Goal: Task Accomplishment & Management: Complete application form

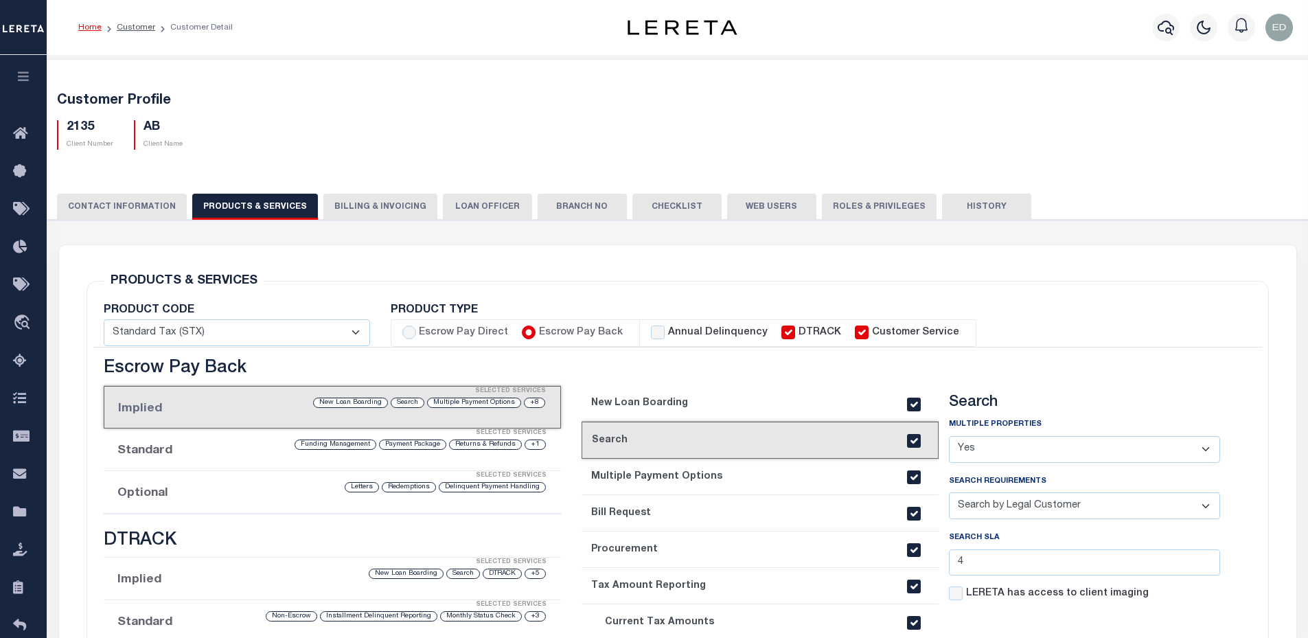
select select "Y"
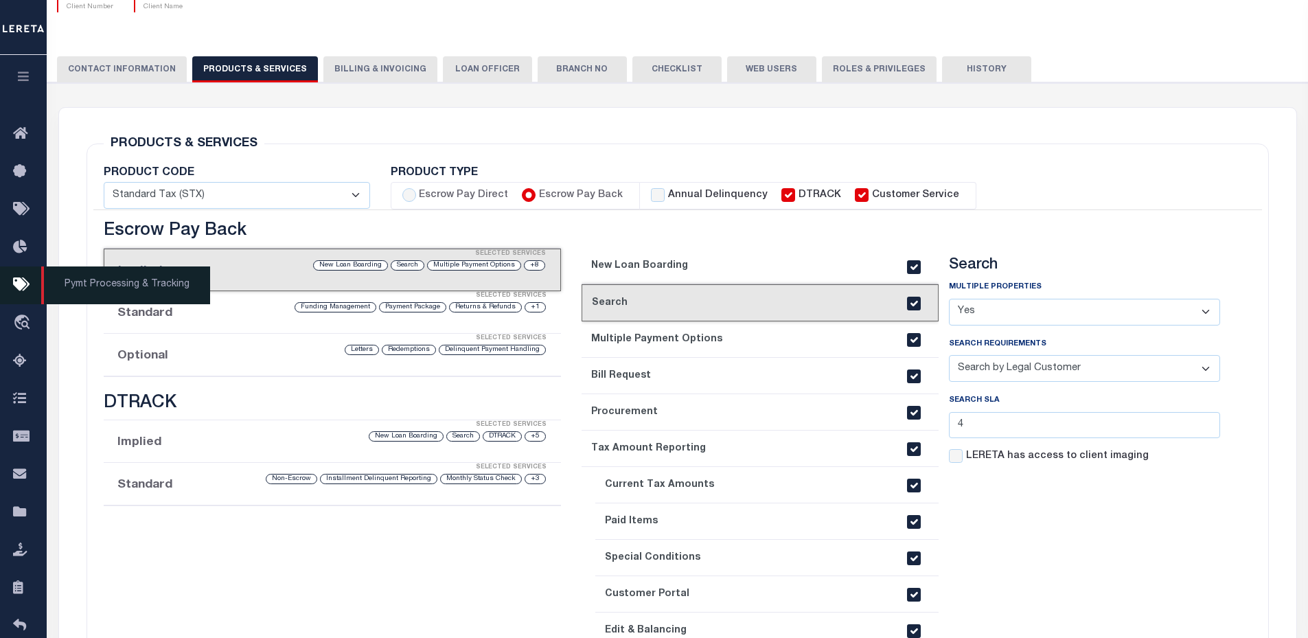
scroll to position [137, 0]
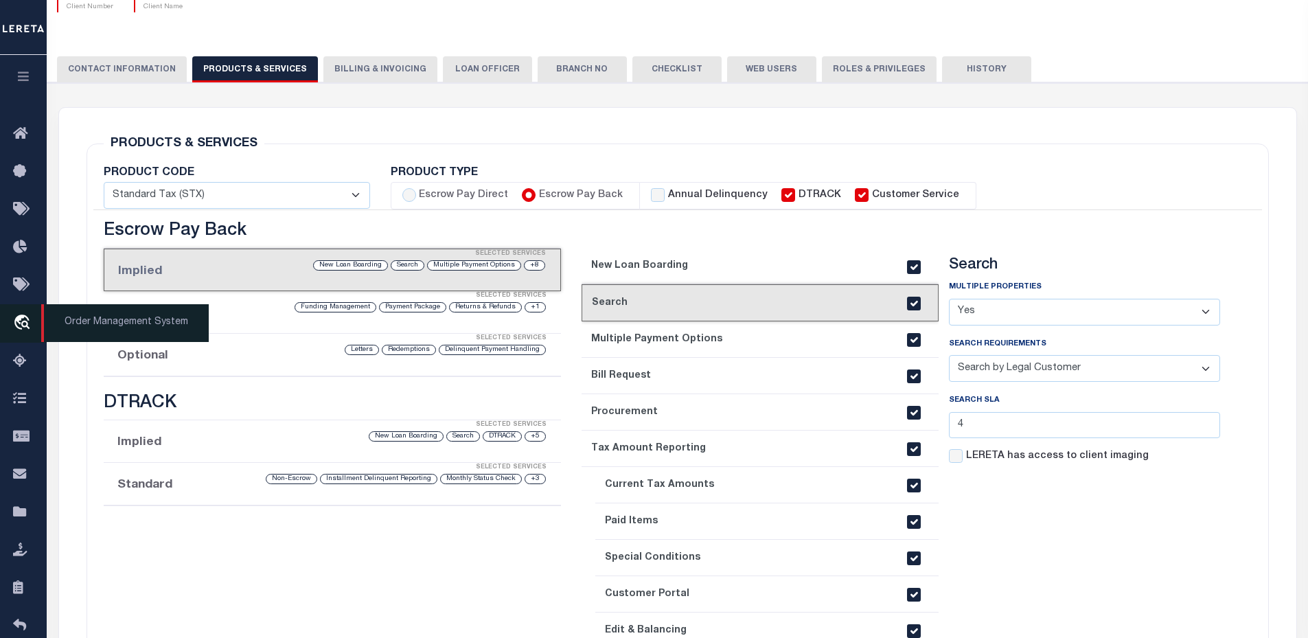
click at [27, 323] on icon "travel_explore" at bounding box center [24, 324] width 22 height 18
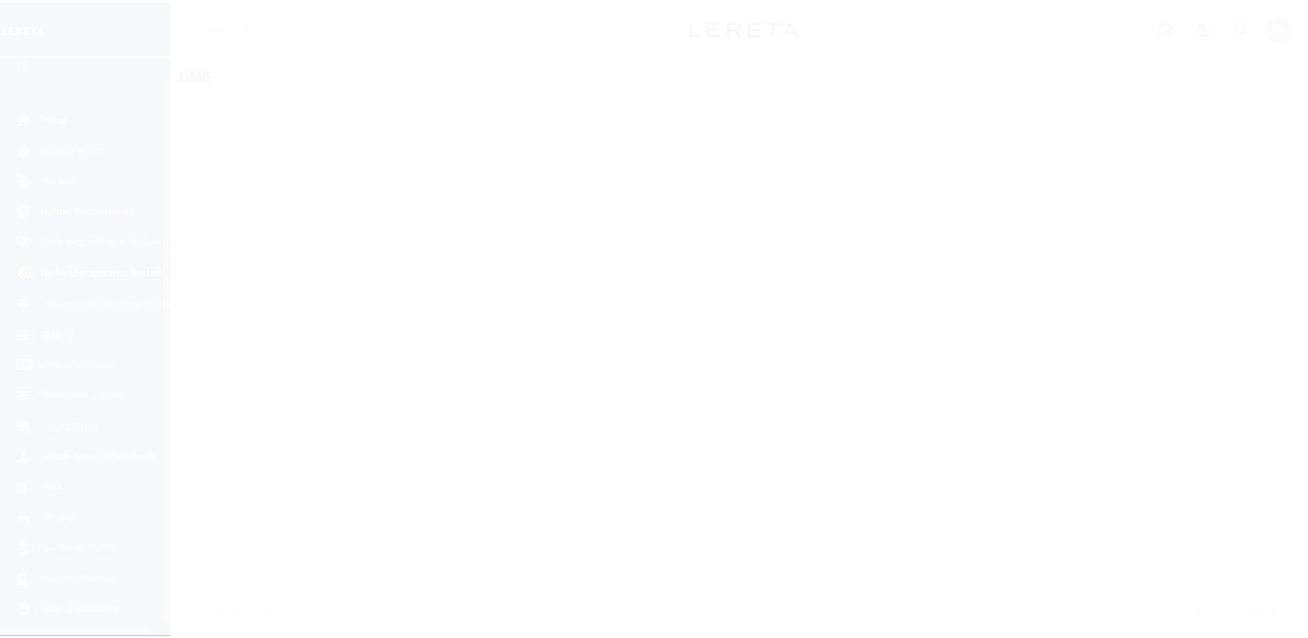
scroll to position [31, 0]
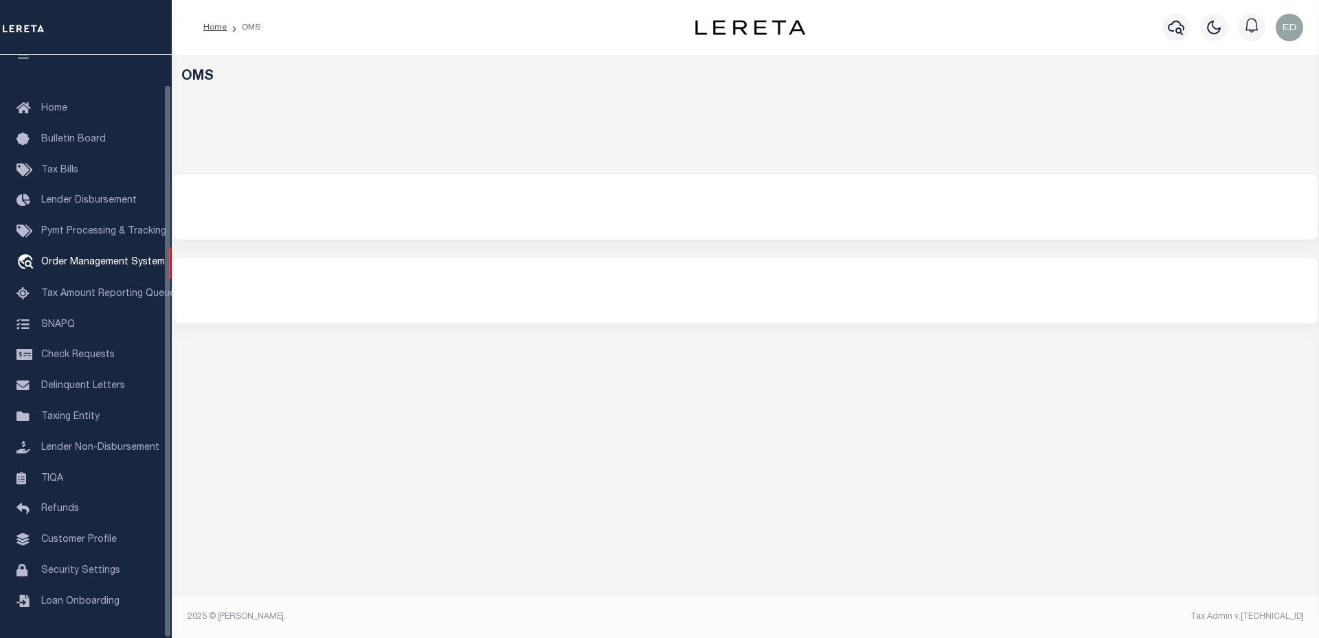
select select "200"
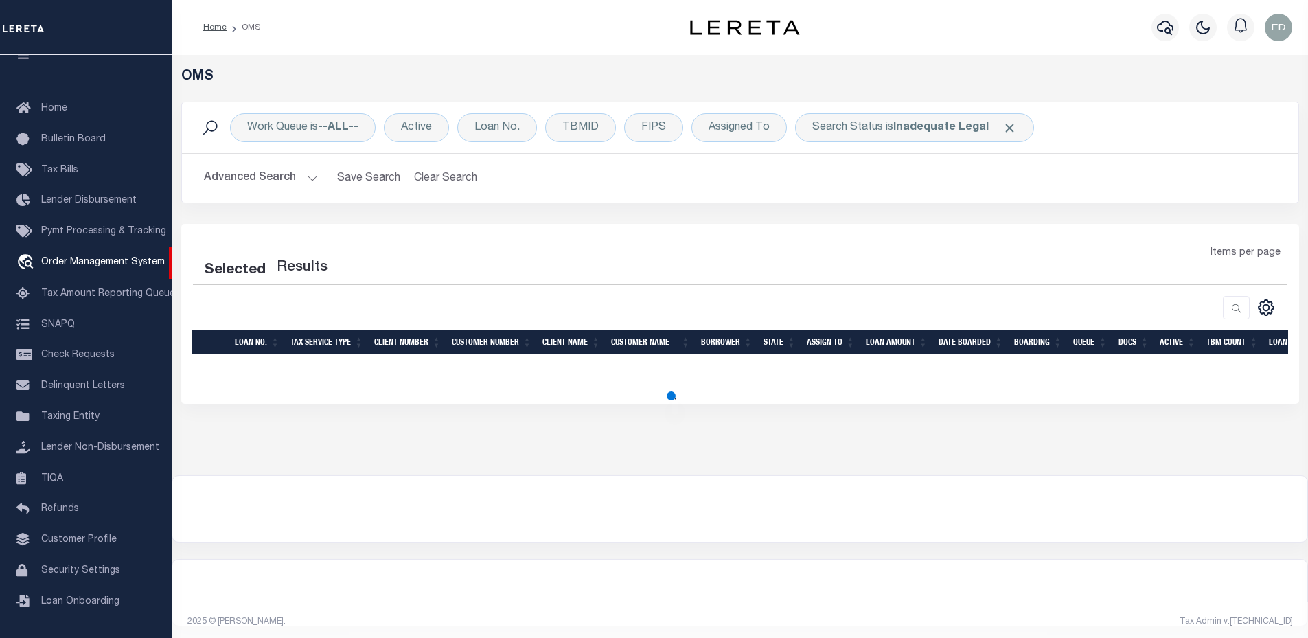
select select "200"
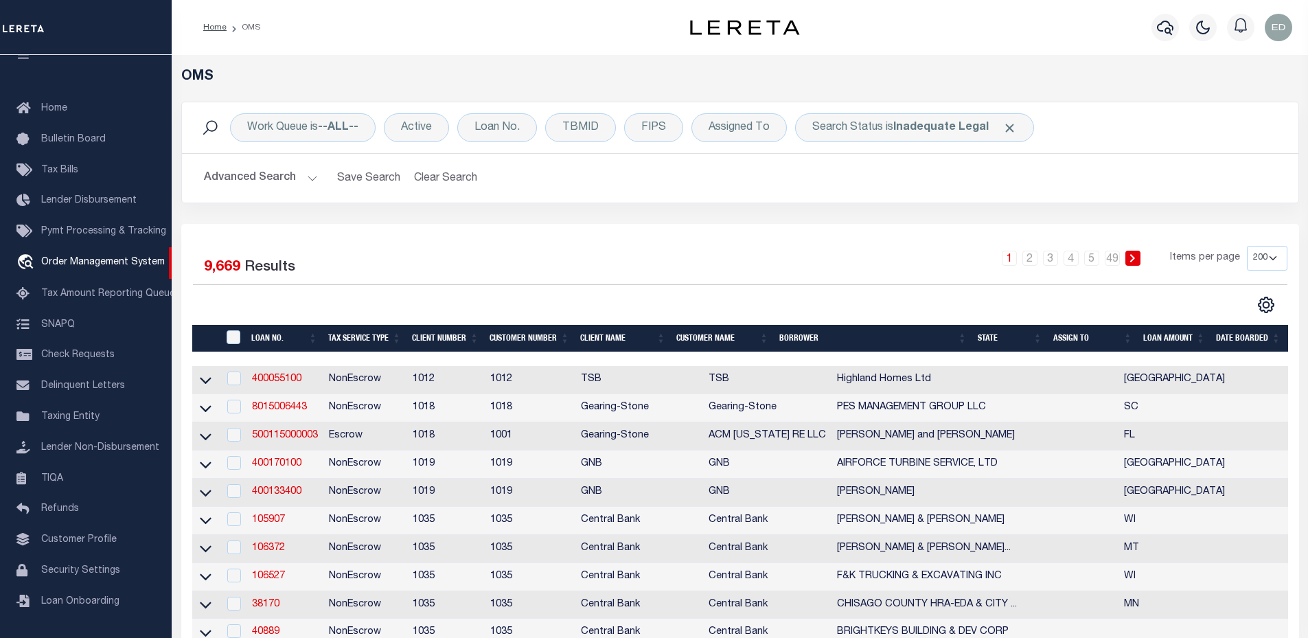
scroll to position [137, 0]
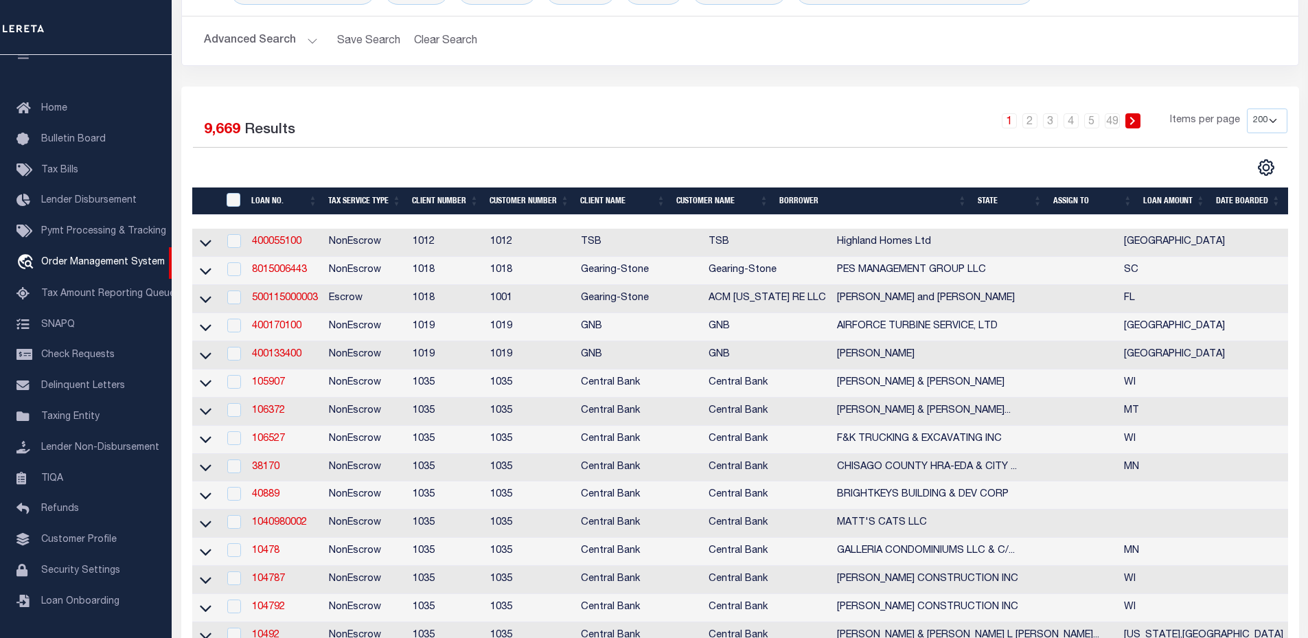
click at [274, 393] on td "105907" at bounding box center [285, 384] width 77 height 28
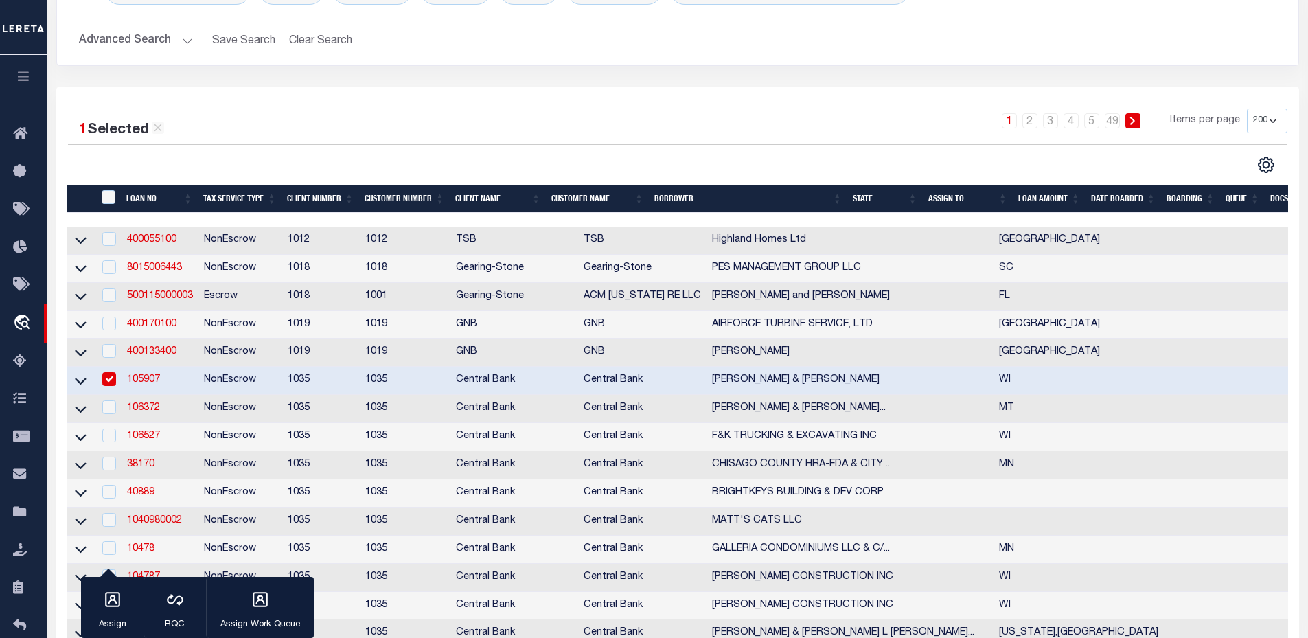
click at [273, 389] on td "NonEscrow" at bounding box center [240, 381] width 84 height 28
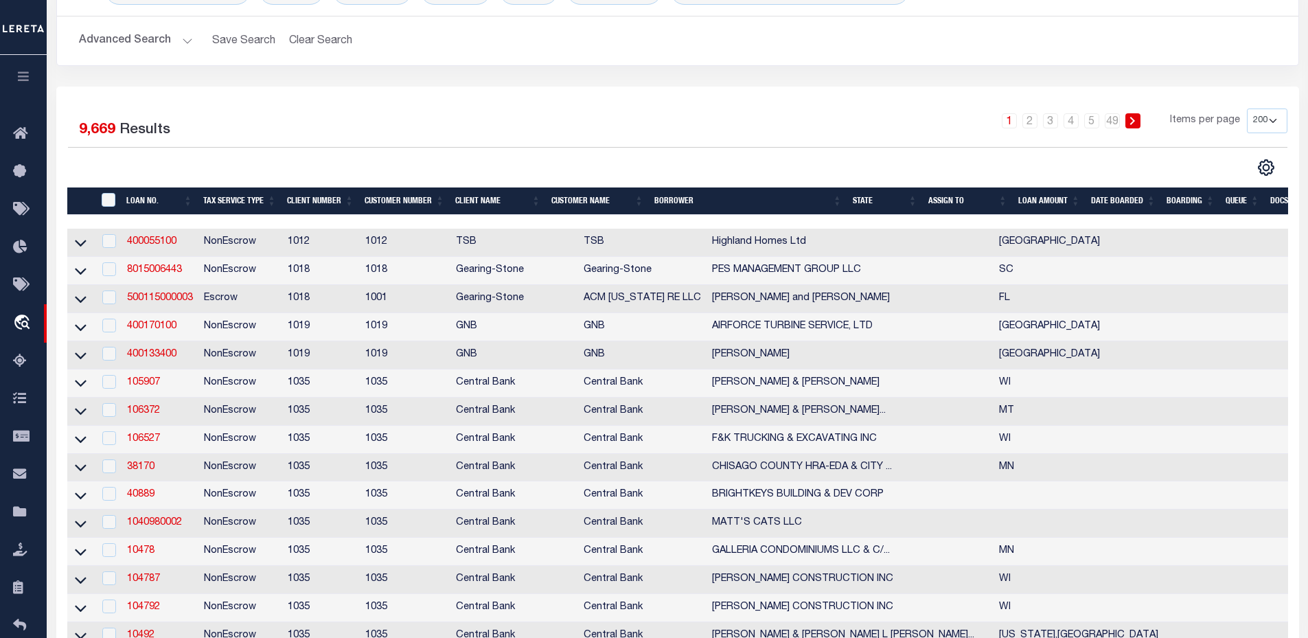
click at [145, 393] on td "105907" at bounding box center [160, 384] width 77 height 28
checkbox input "true"
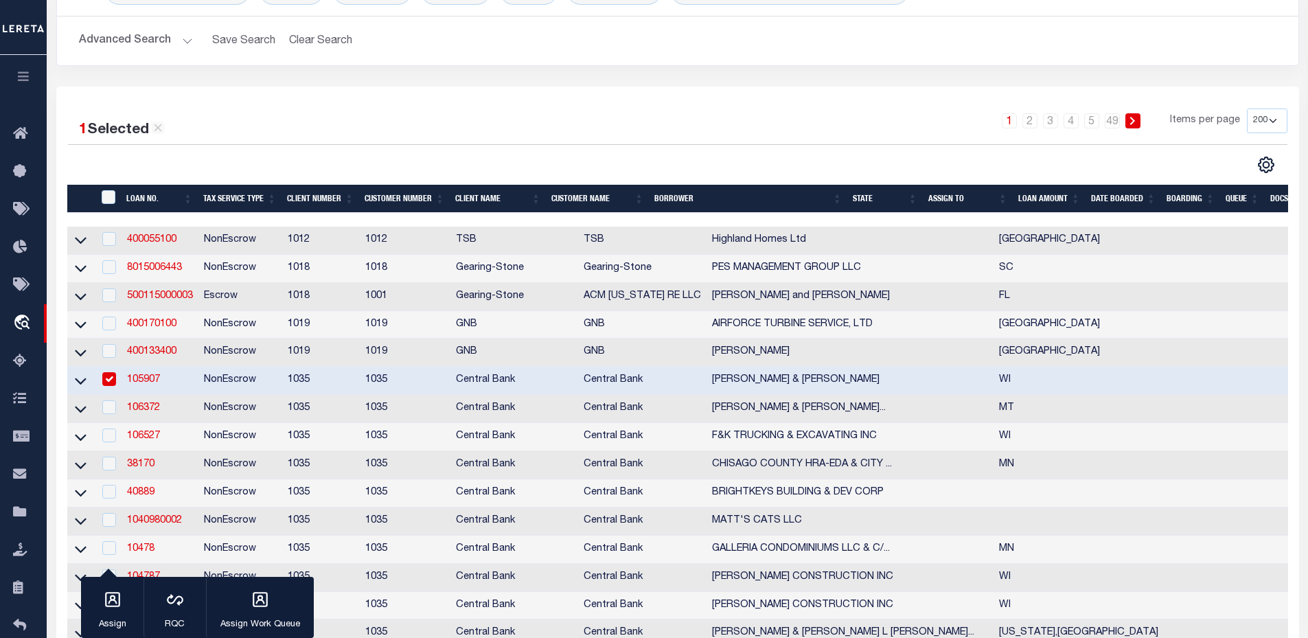
click at [146, 385] on link "105907" at bounding box center [143, 380] width 33 height 10
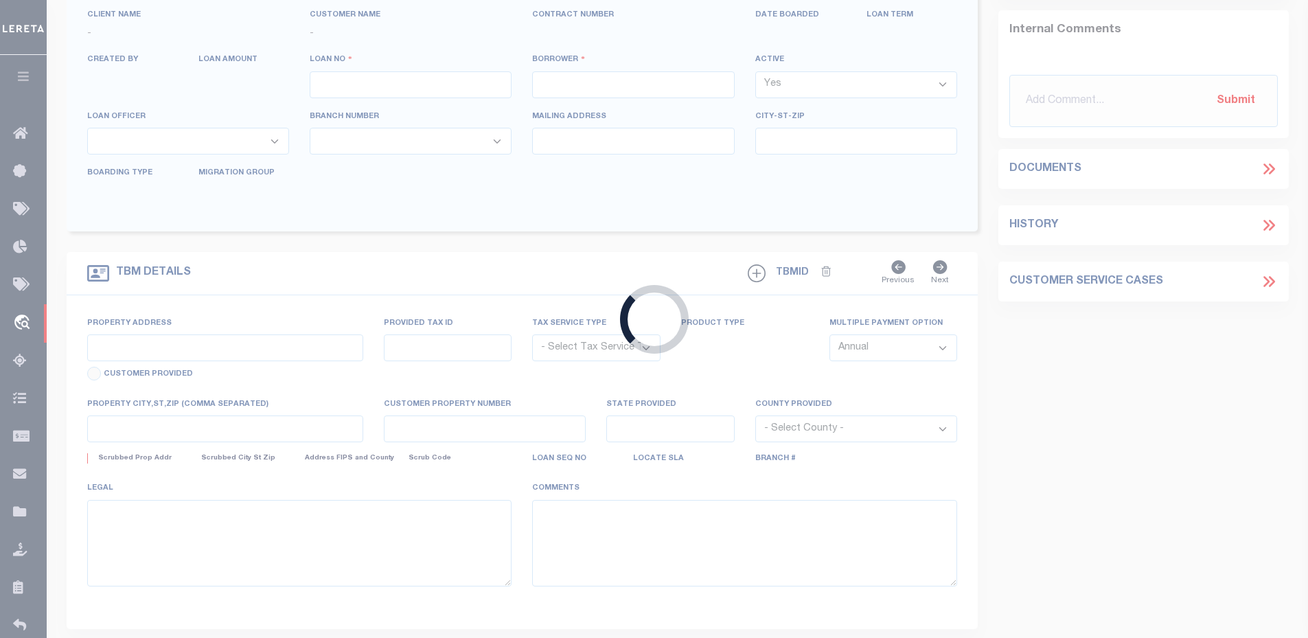
type input "105907"
type input "MARK B SYLLA & VALERIE J SYLLA"
select select "False"
select select
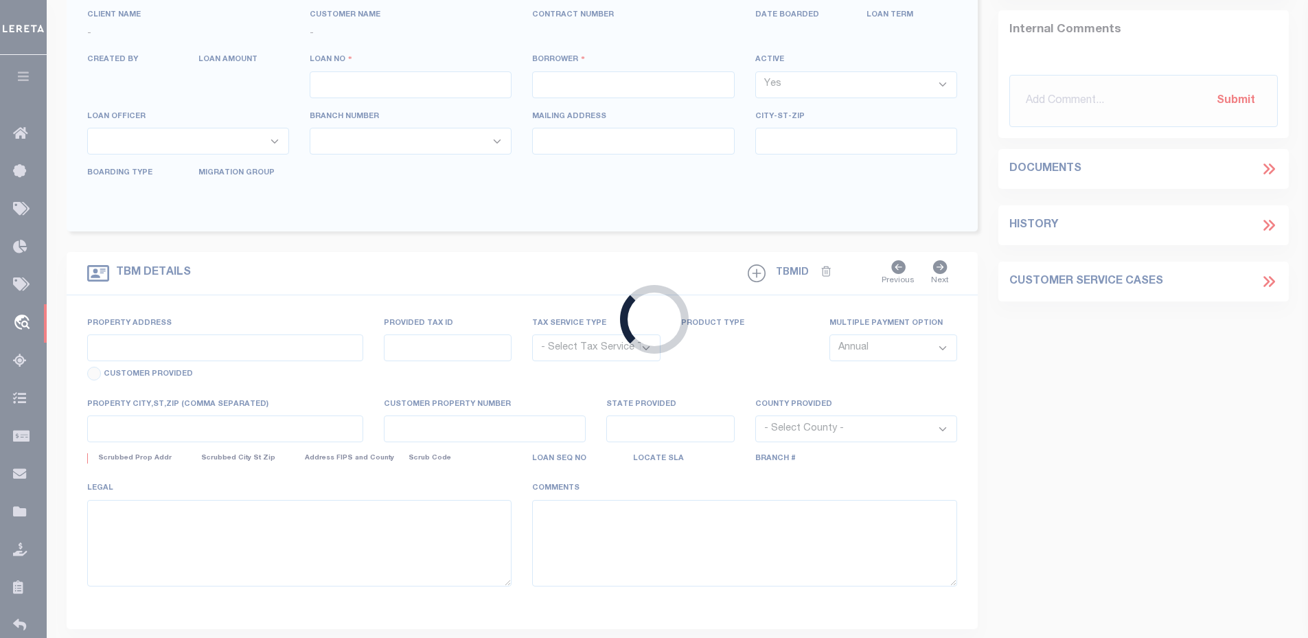
select select "NonEscrow"
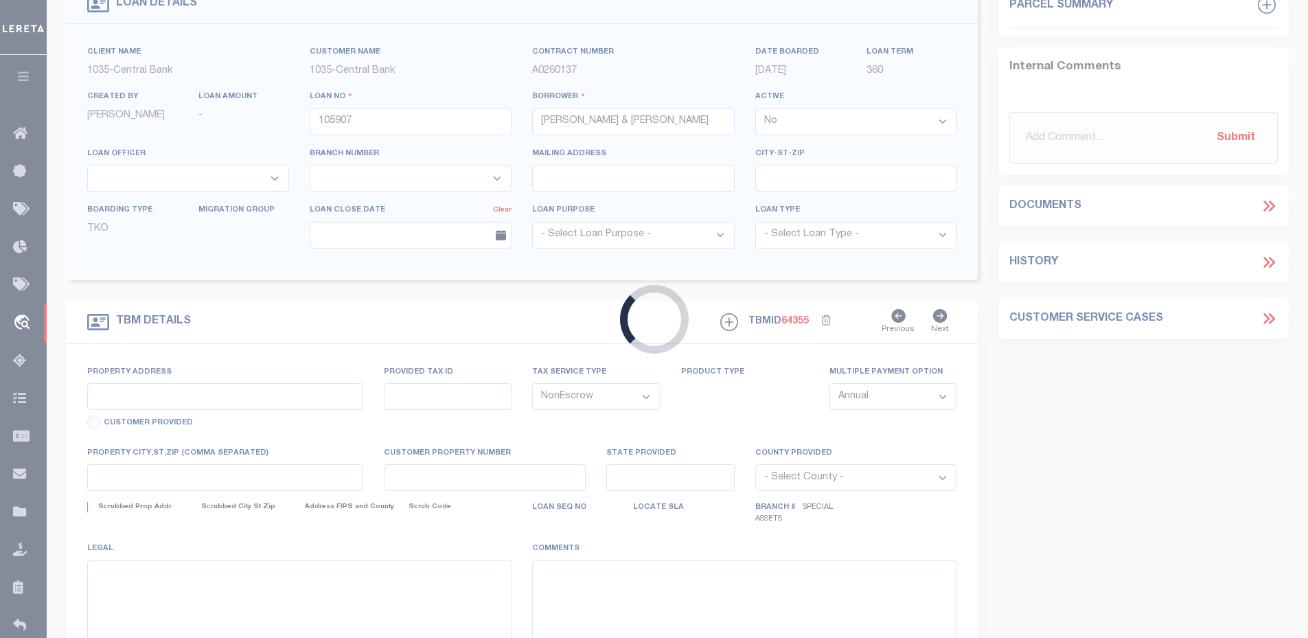
type input "REM DTD 12/07/07 IN WOODVILLE WI"
type input "070015179124"
select select
type input "WI"
type textarea "REM DTD 12/07/07 IN WOODVILLE WI"
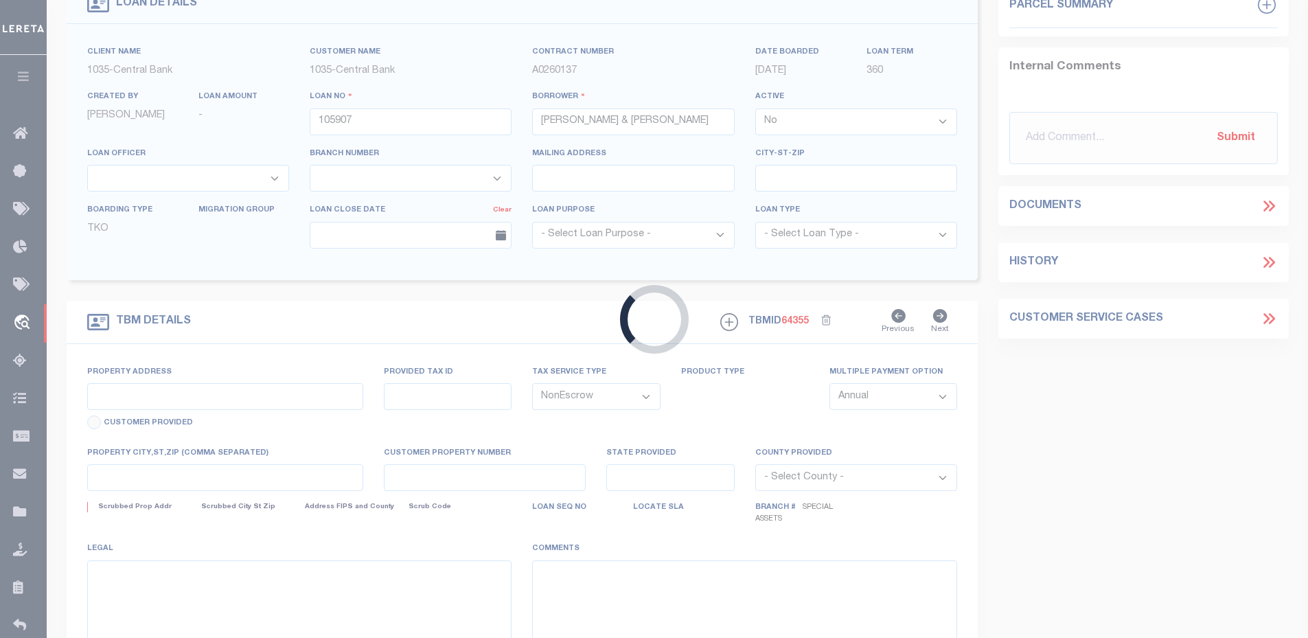
type textarea "; Comm Rem-Non-Owner Occupied"
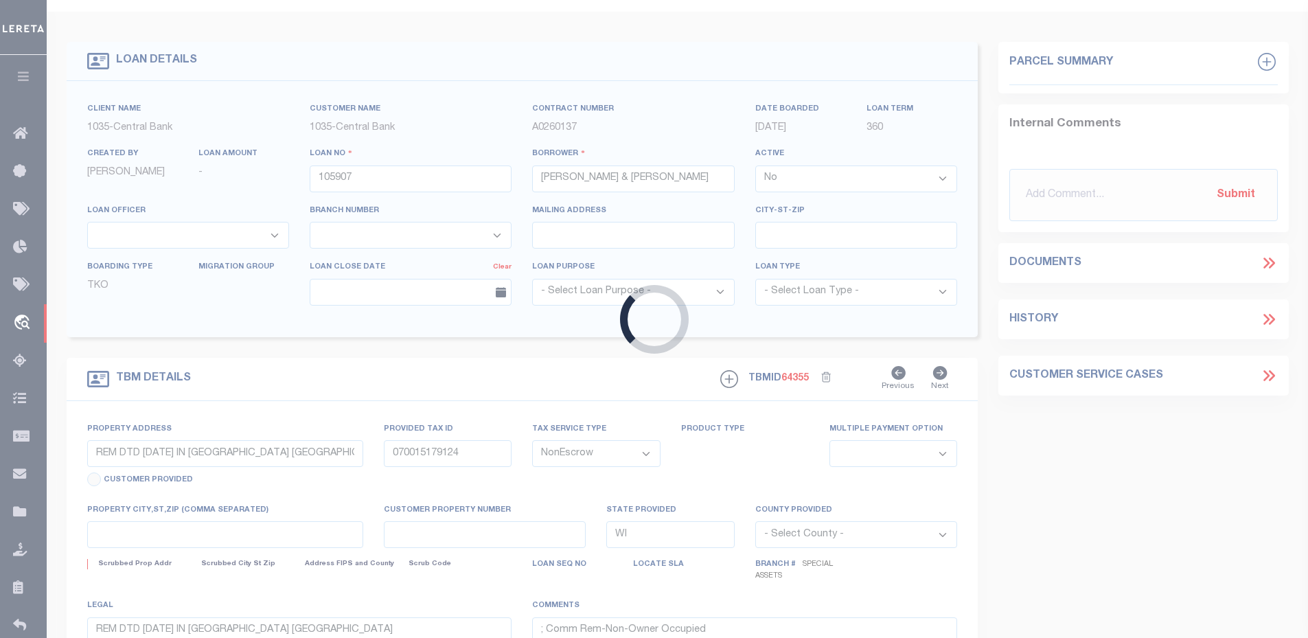
select select "27"
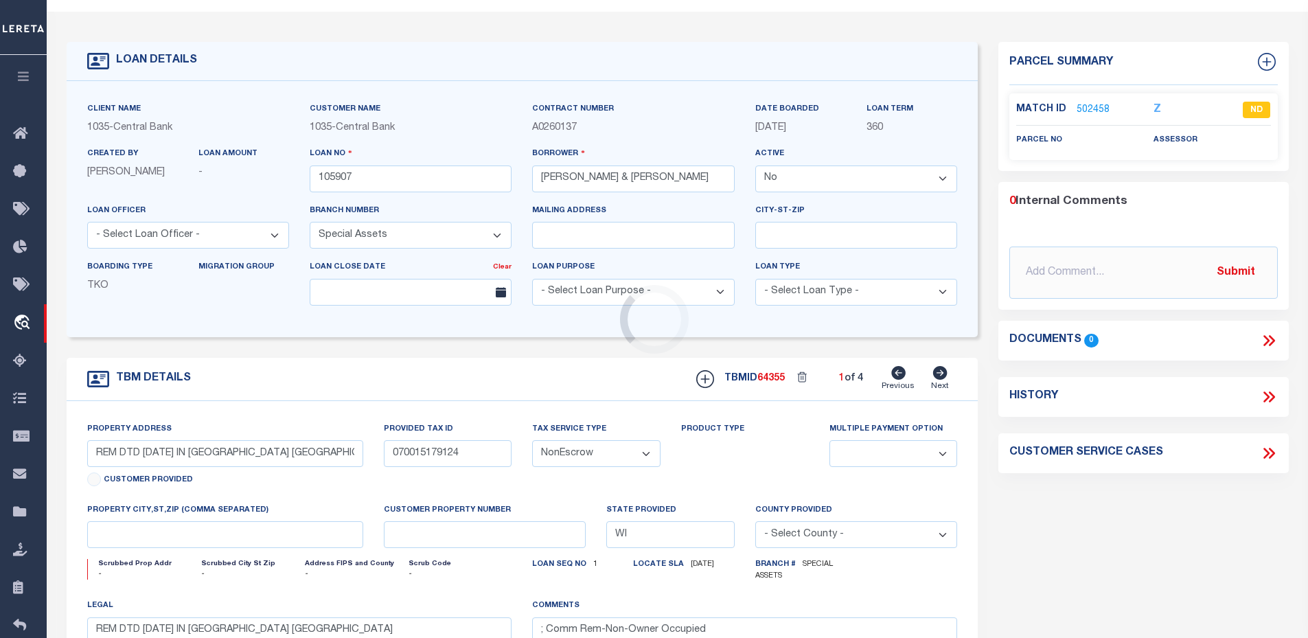
scroll to position [0, 0]
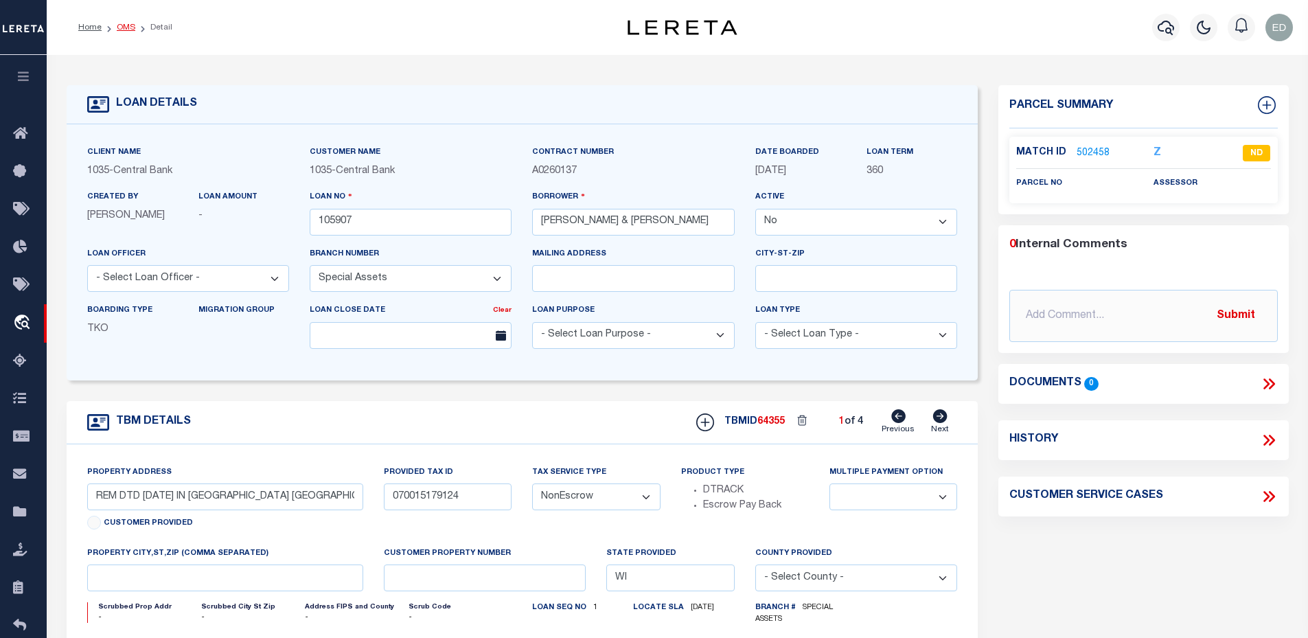
click at [122, 30] on link "OMS" at bounding box center [126, 27] width 19 height 8
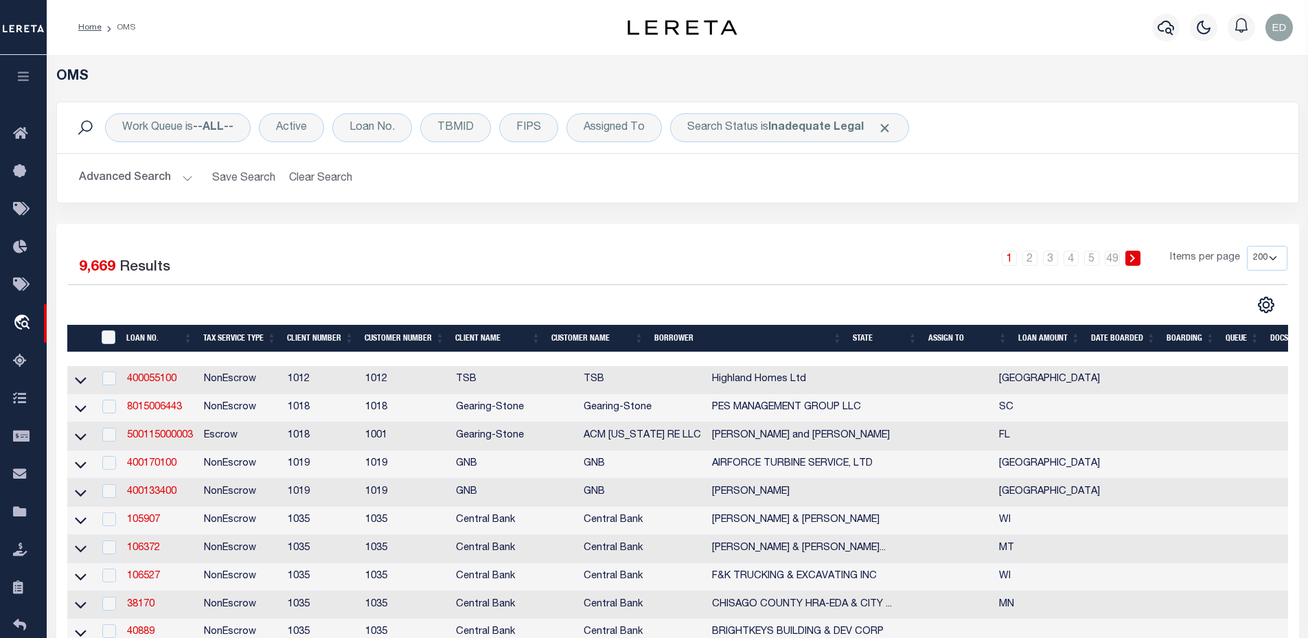
click at [140, 179] on button "Advanced Search" at bounding box center [136, 178] width 114 height 27
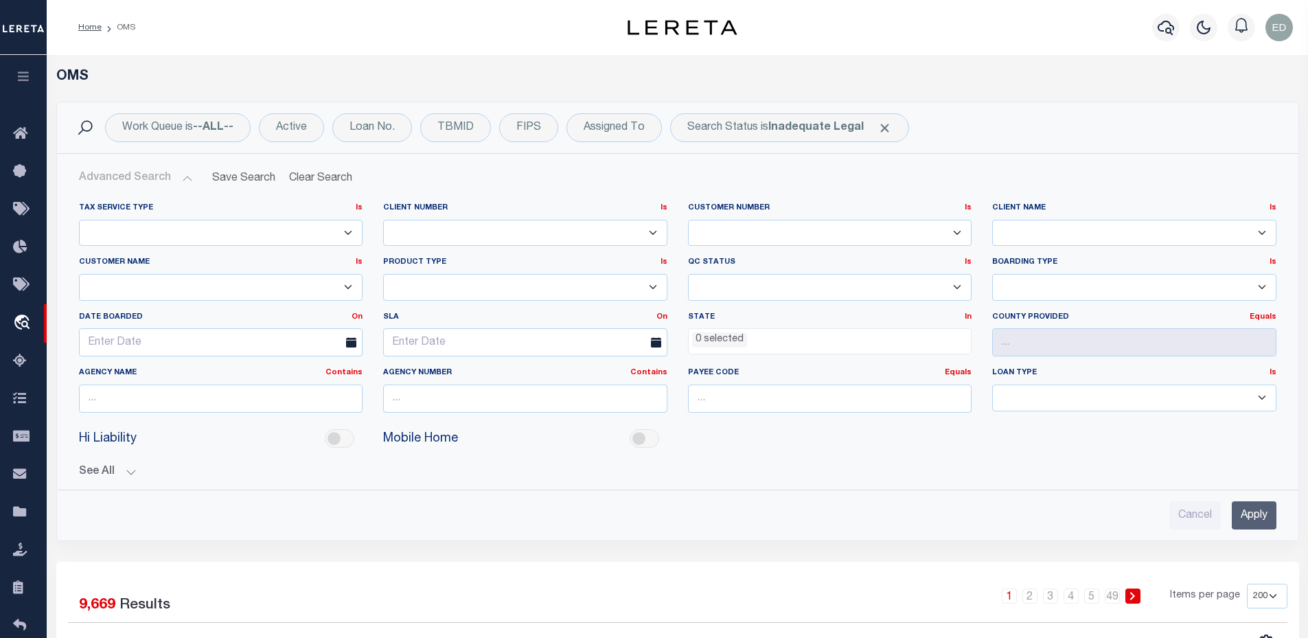
click at [490, 229] on select "1011 1012 1013 1014 101814 101862 1019 1042 1049 1052 1053 1055 1058 1061 1063 …" at bounding box center [525, 233] width 284 height 27
select select "2135"
click at [383, 220] on select "1011 1012 1013 1014 101814 101862 1019 1042 1049 1052 1053 1055 1058 1061 1063 …" at bounding box center [525, 233] width 284 height 27
click at [1249, 516] on input "Apply" at bounding box center [1254, 515] width 45 height 28
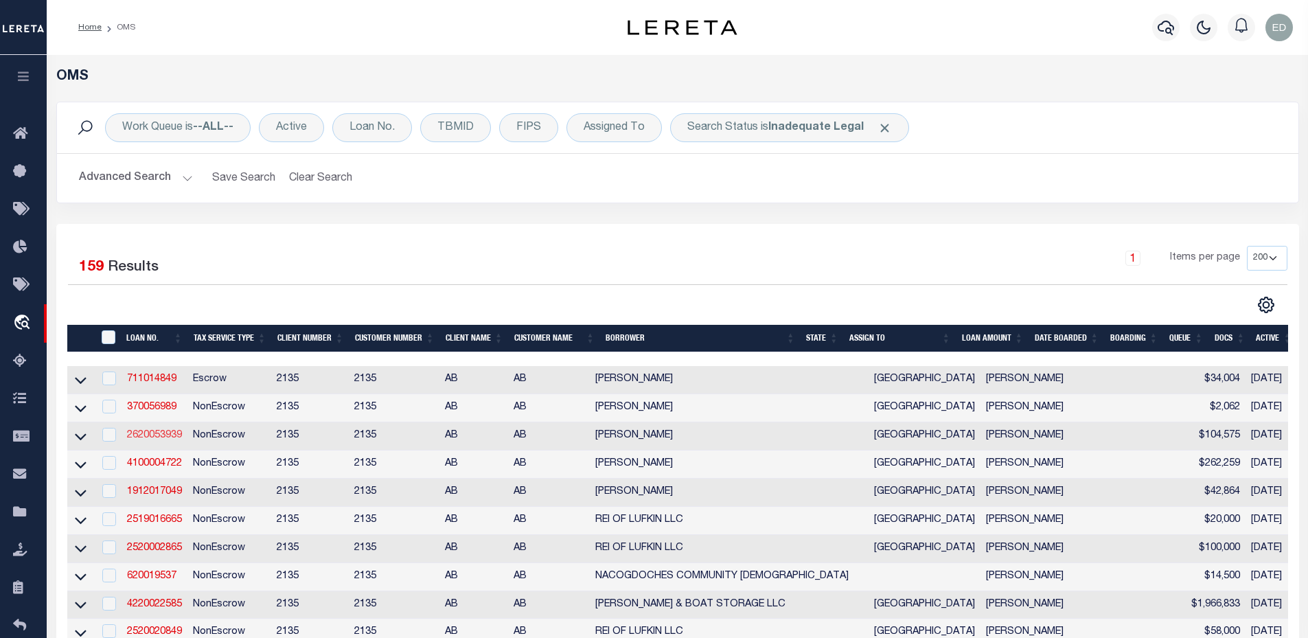
click at [172, 439] on link "2620053939" at bounding box center [154, 436] width 55 height 10
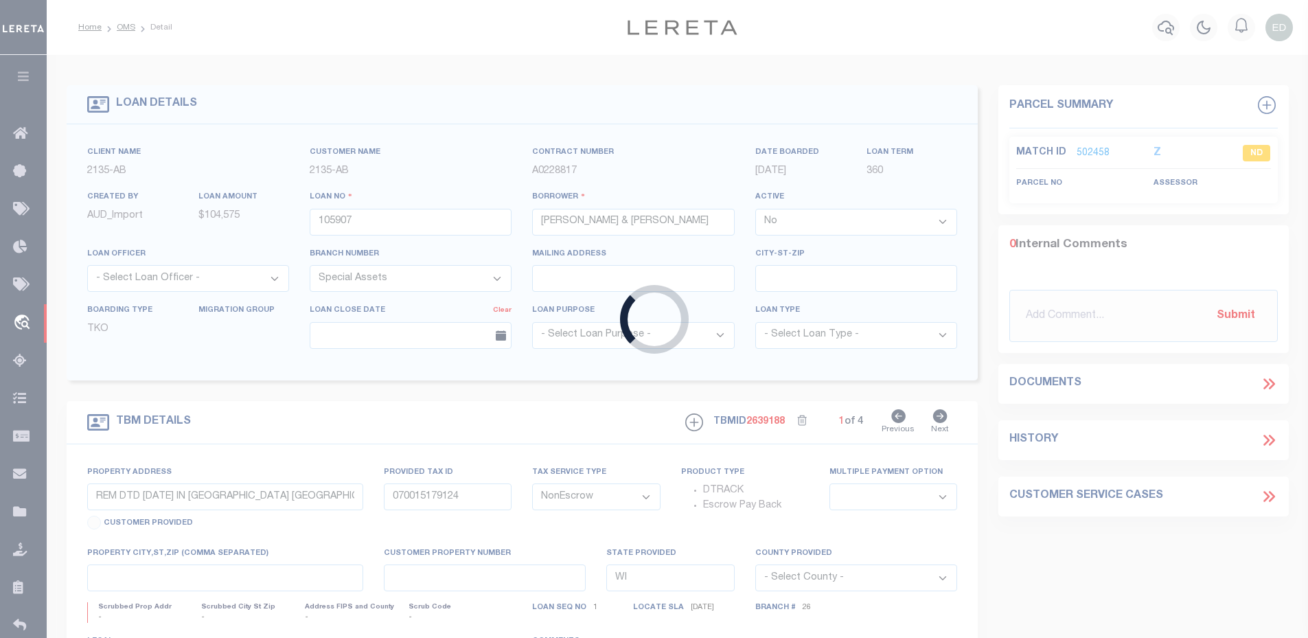
type input "2620053939"
type input "THOMAS SWAFFORD"
select select
type input "2303 VZ CR 2411"
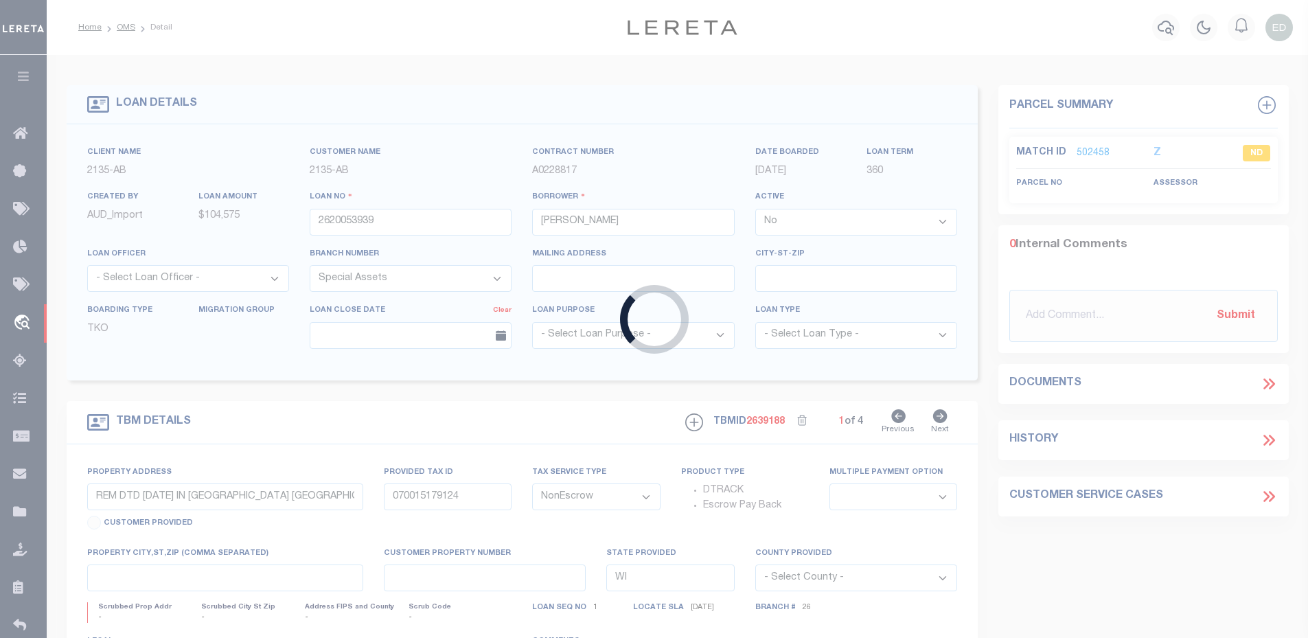
type input "CANTON, TX 75103"
select select "6861"
select select "2574"
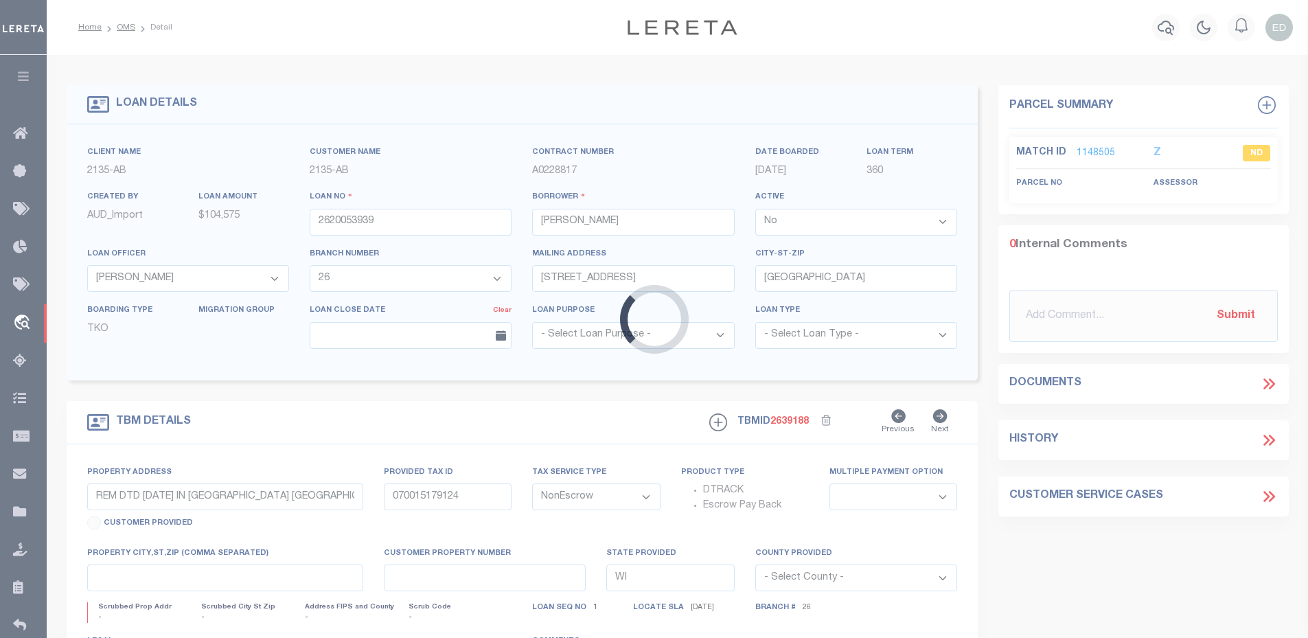
type input "4156 N STATE HWY 205"
select select
type input "Rockwall TX 75087"
type input "[GEOGRAPHIC_DATA]"
select select
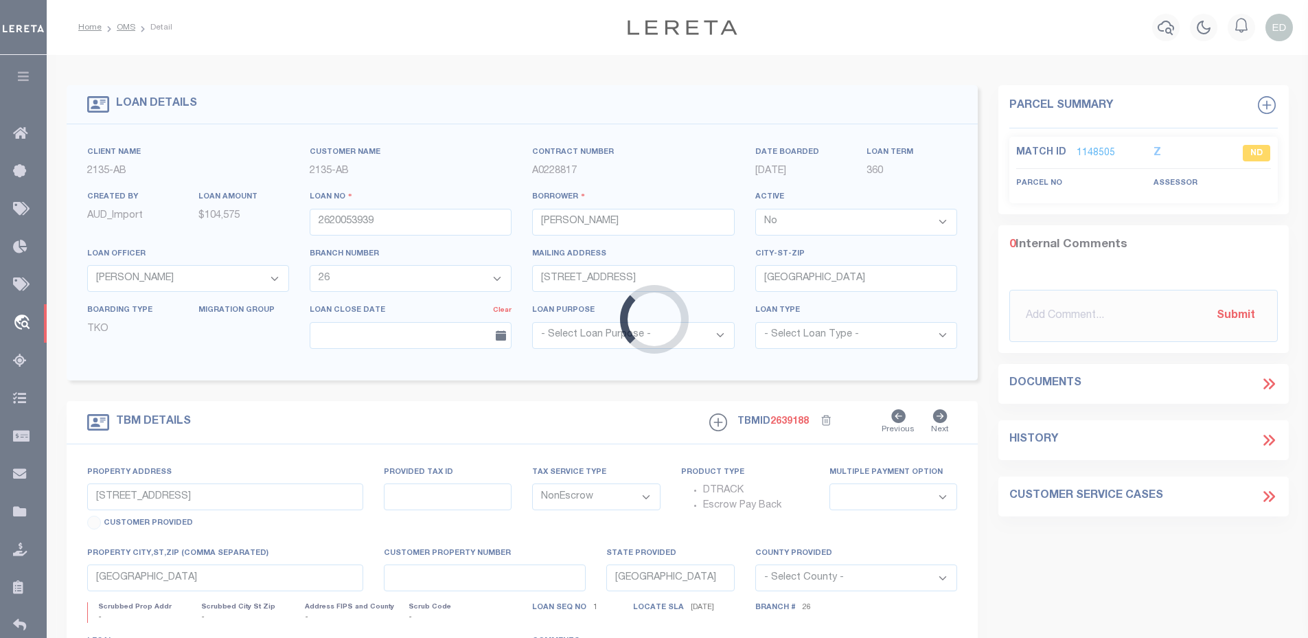
type textarea "1ST LIEN DOT 5 ACRES JOSEPH STRICKLAND SVY A-187 - 4156 N STATE HWY 205, ROCKWA…"
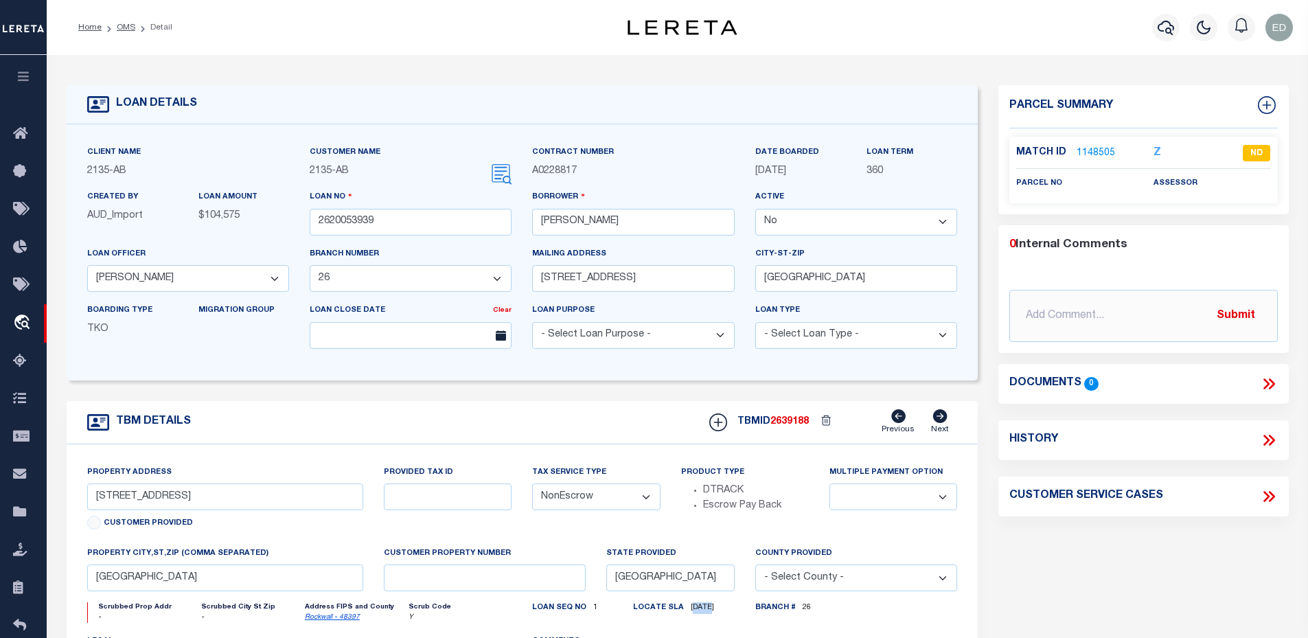
drag, startPoint x: 696, startPoint y: 616, endPoint x: 710, endPoint y: 615, distance: 14.4
click at [710, 611] on span "07/11/2019" at bounding box center [699, 608] width 30 height 8
click at [122, 21] on ol "Home OMS Detail" at bounding box center [125, 27] width 116 height 29
drag, startPoint x: 307, startPoint y: 171, endPoint x: 374, endPoint y: 169, distance: 67.3
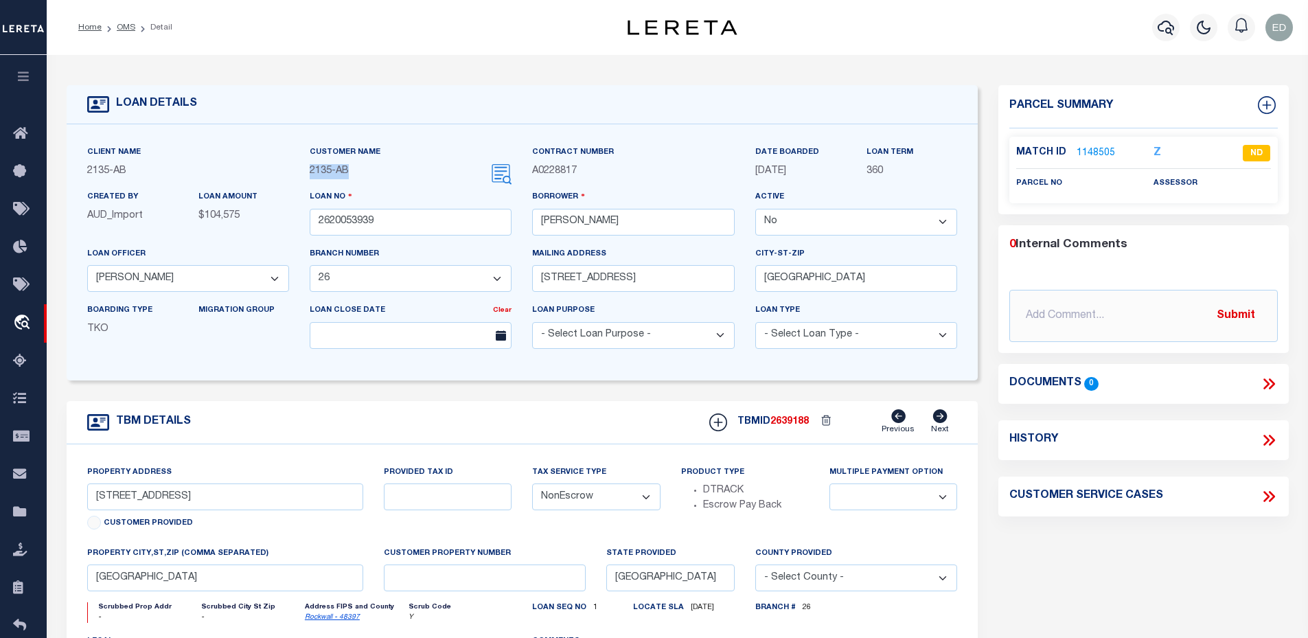
click at [374, 169] on div "Customer Name 2135 - AB" at bounding box center [410, 167] width 223 height 45
click at [374, 169] on div "2135 - AB" at bounding box center [411, 171] width 202 height 15
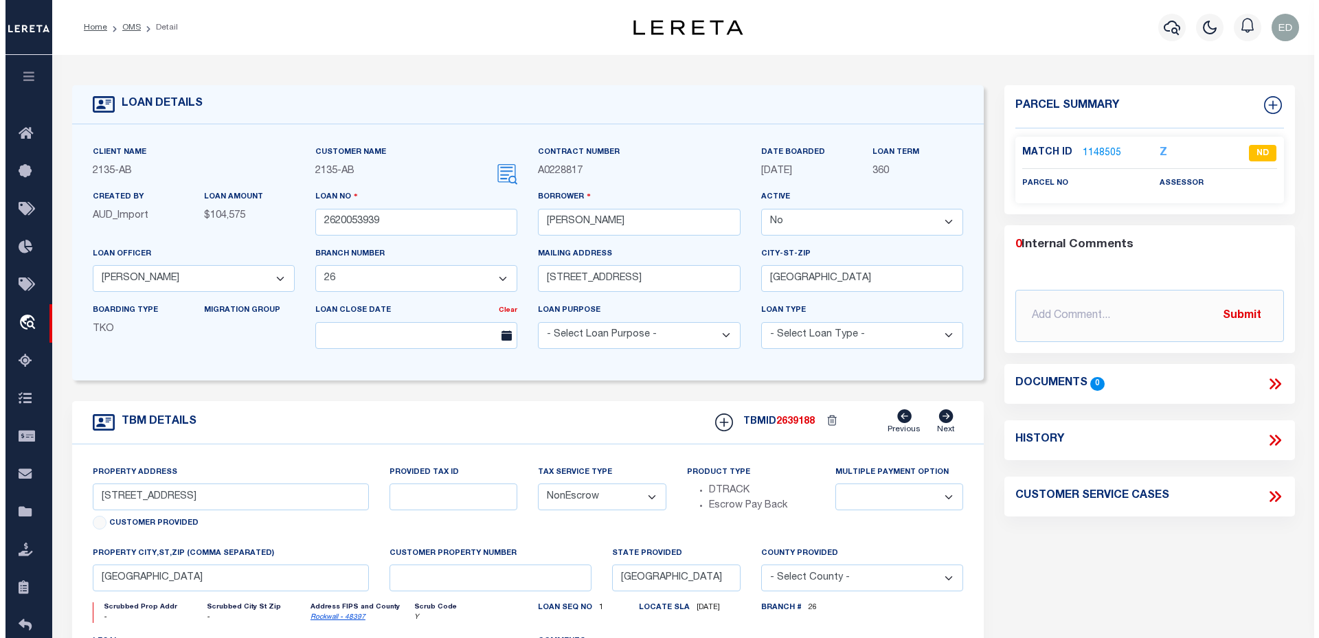
scroll to position [69, 0]
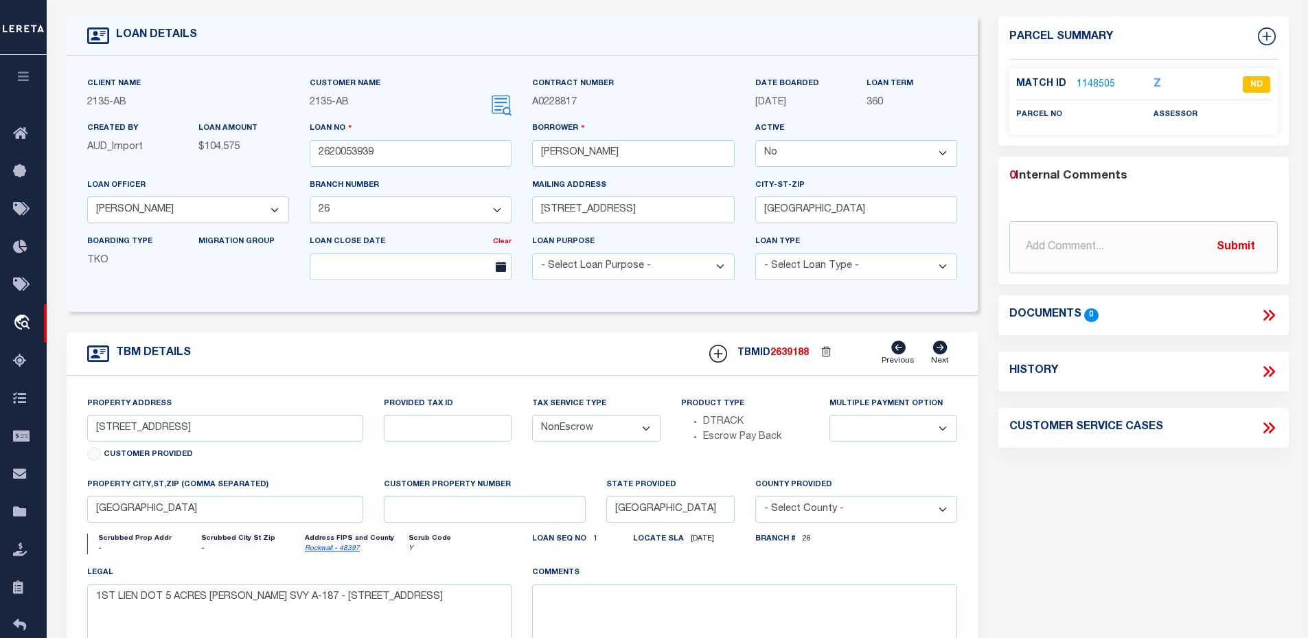
drag, startPoint x: 687, startPoint y: 543, endPoint x: 732, endPoint y: 542, distance: 45.3
click at [732, 542] on div "Locate Sla 07/11/2019" at bounding box center [683, 542] width 101 height 17
click at [1262, 319] on icon at bounding box center [1269, 315] width 18 height 18
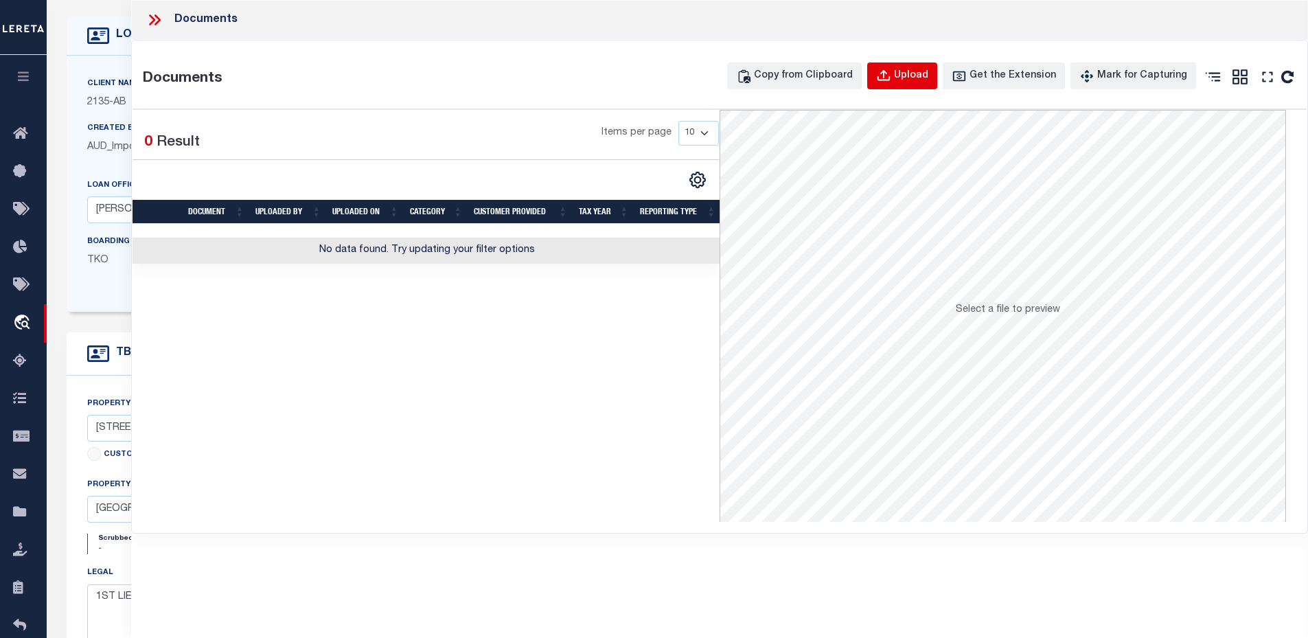
click at [926, 78] on div "Upload" at bounding box center [911, 76] width 34 height 15
select select
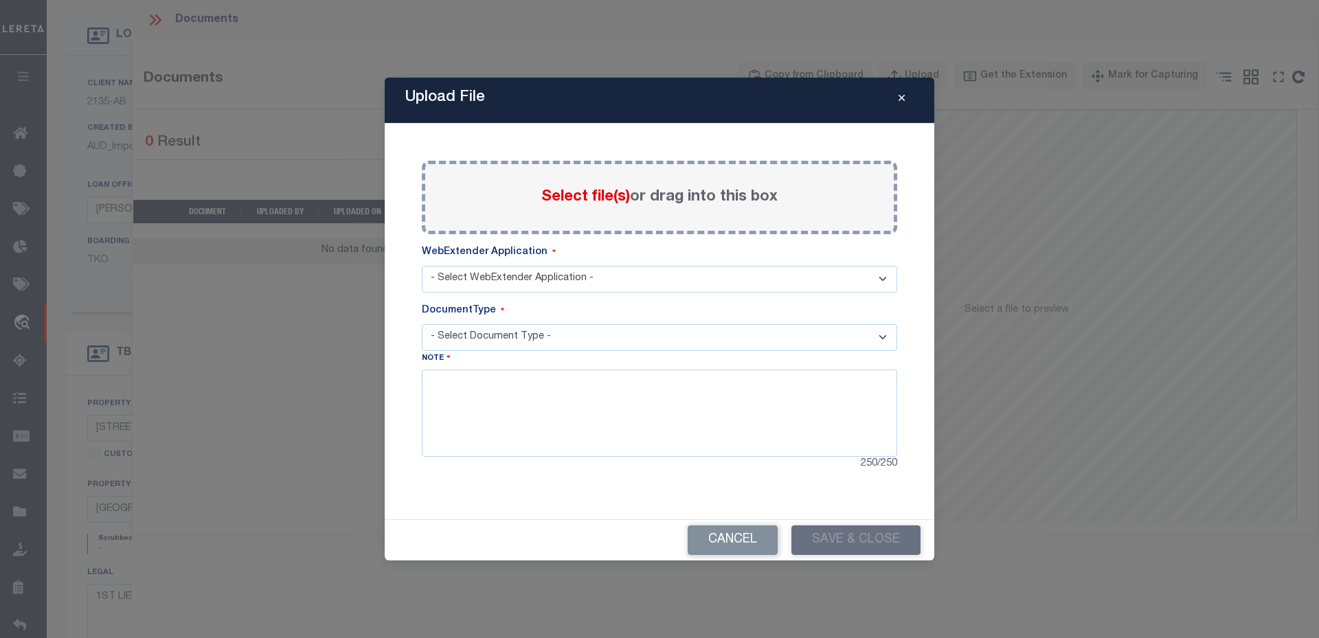
click at [524, 203] on div "Select file(s) or drag into this box" at bounding box center [659, 197] width 475 height 73
click at [552, 203] on span "Select file(s)" at bounding box center [585, 197] width 89 height 15
click at [0, 0] on input "Select file(s) or drag into this box" at bounding box center [0, 0] width 0 height 0
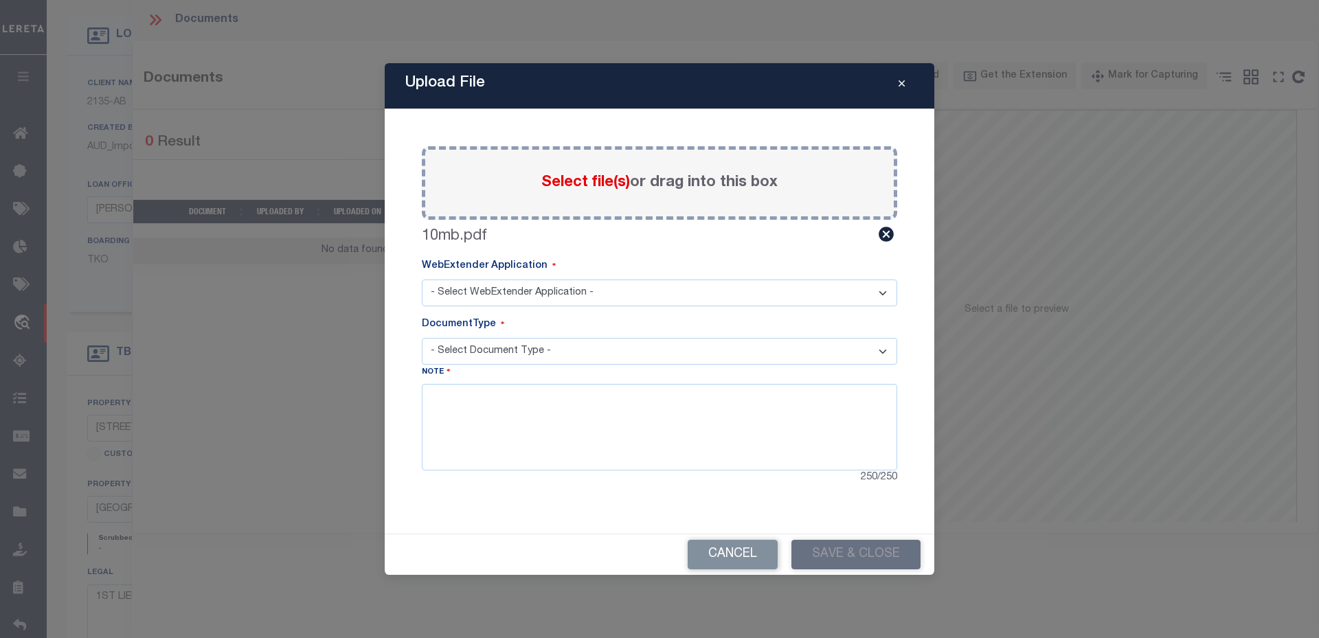
click at [500, 299] on select "- Select WebExtender Application - Services Borrower Correspondence" at bounding box center [659, 293] width 475 height 27
select select "6"
click at [422, 280] on select "- Select WebExtender Application - Services Borrower Correspondence" at bounding box center [659, 293] width 475 height 27
click at [498, 338] on select "- Select Document Type - Tax Service Documents" at bounding box center [659, 351] width 475 height 27
select select "TAX"
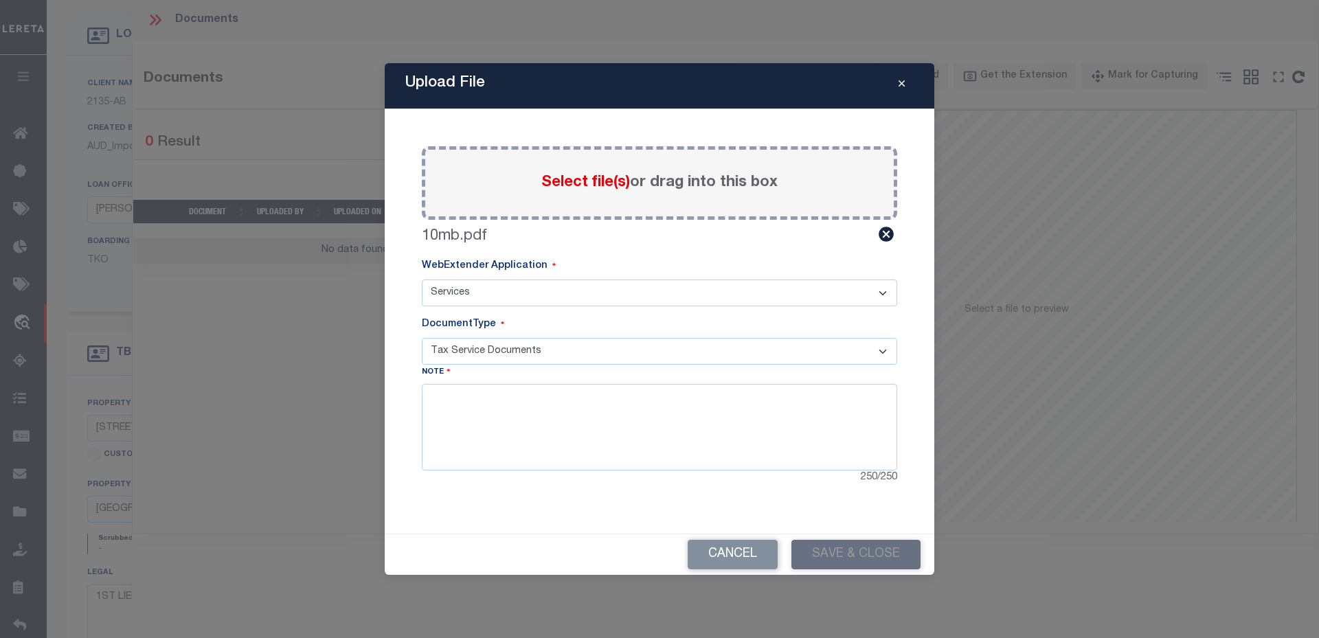
click at [422, 338] on select "- Select Document Type - Tax Service Documents" at bounding box center [659, 351] width 475 height 27
click at [529, 437] on textarea at bounding box center [659, 427] width 475 height 87
type textarea "test"
click at [811, 557] on button "Save & Close" at bounding box center [855, 555] width 129 height 30
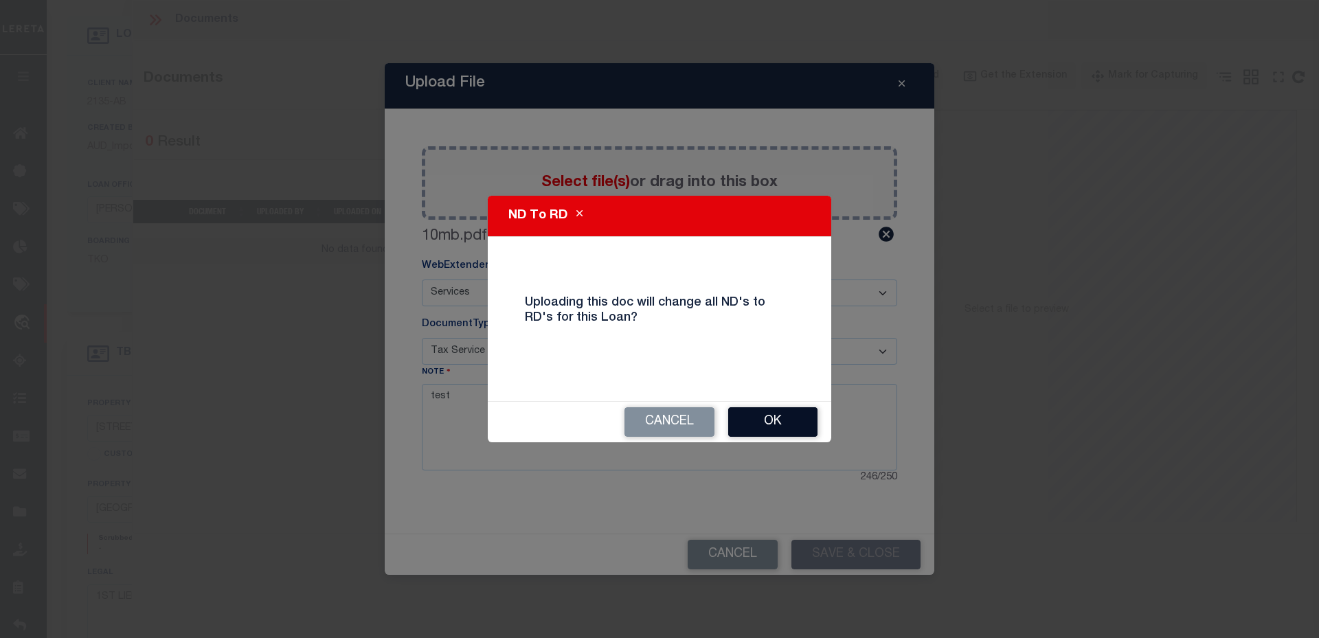
click at [751, 415] on button "OK" at bounding box center [772, 422] width 89 height 30
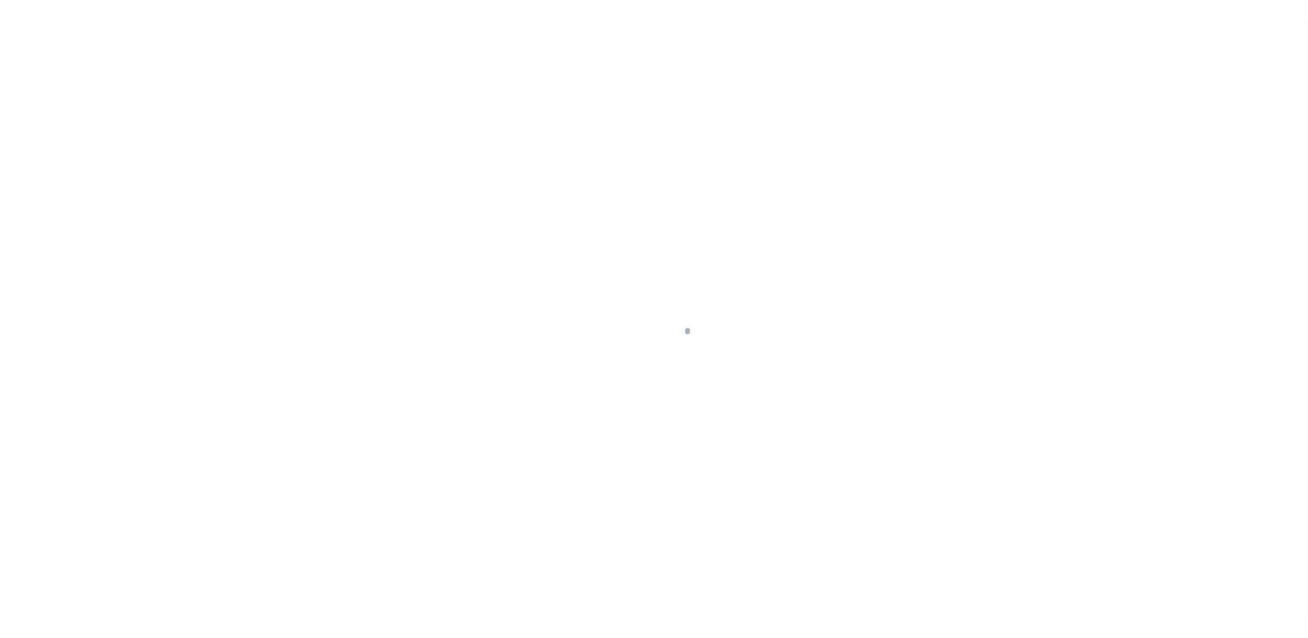
select select "False"
select select "27"
select select "NonEscrow"
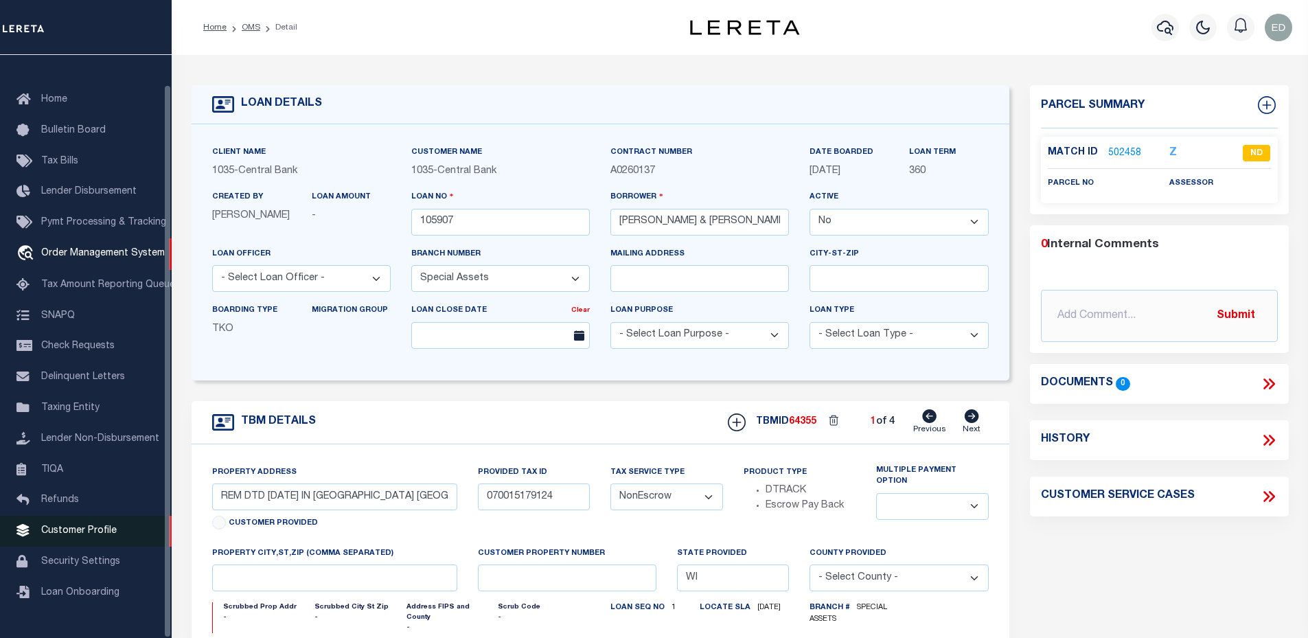
click at [66, 536] on span "Customer Profile" at bounding box center [79, 531] width 76 height 10
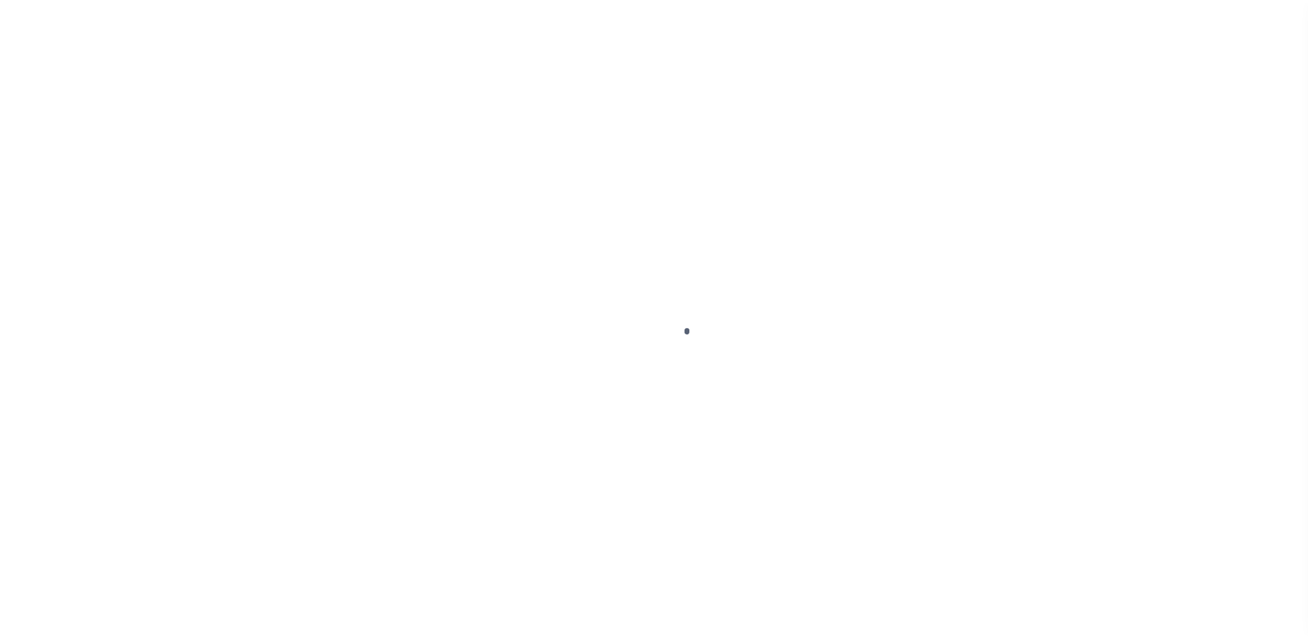
scroll to position [31, 0]
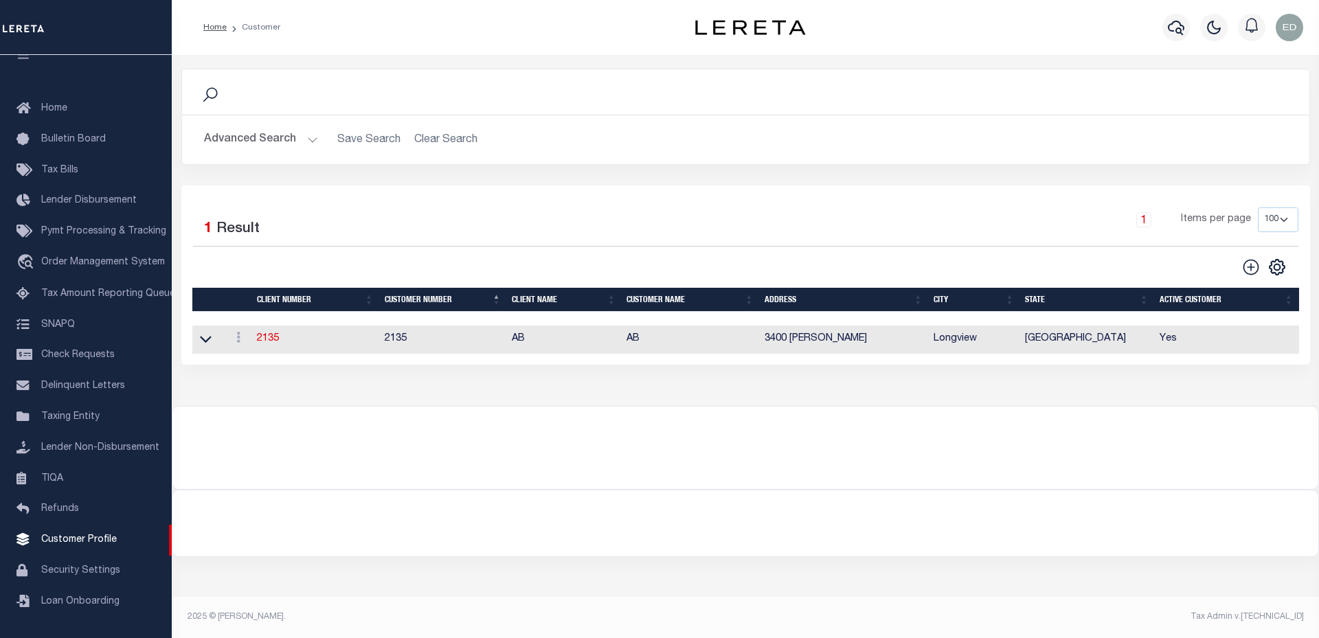
click at [250, 148] on button "Advanced Search" at bounding box center [261, 139] width 114 height 27
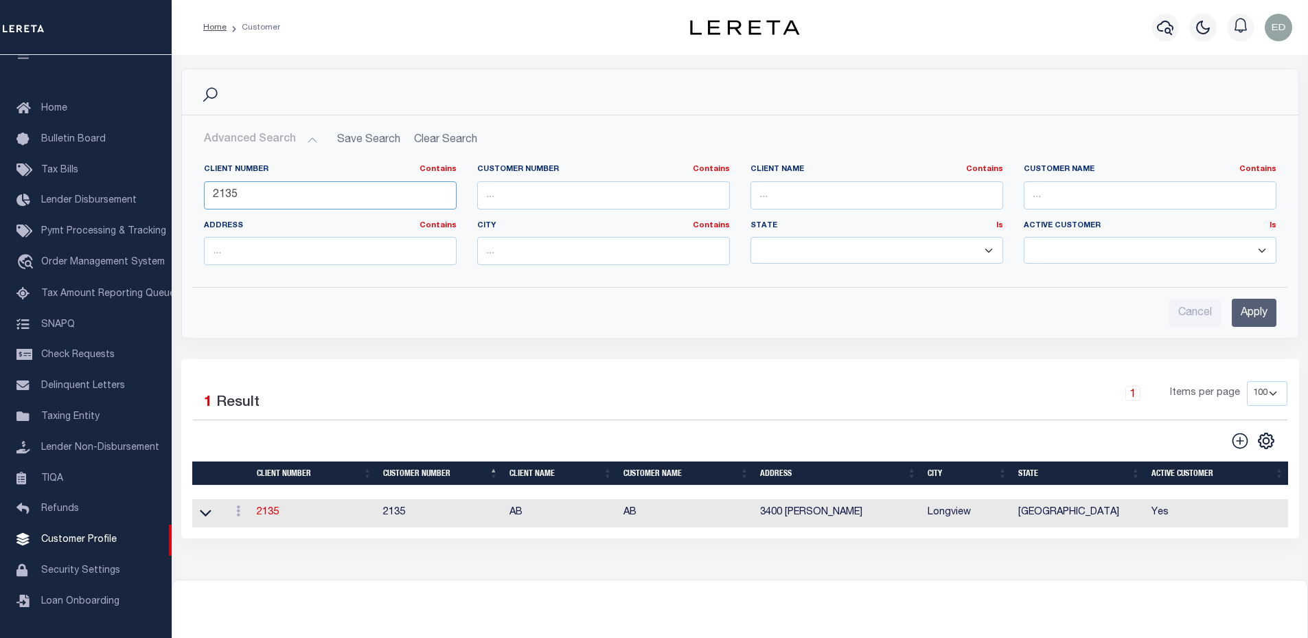
click at [289, 194] on input "2135" at bounding box center [330, 195] width 253 height 28
type input "1035"
click at [1269, 316] on input "Apply" at bounding box center [1254, 313] width 45 height 28
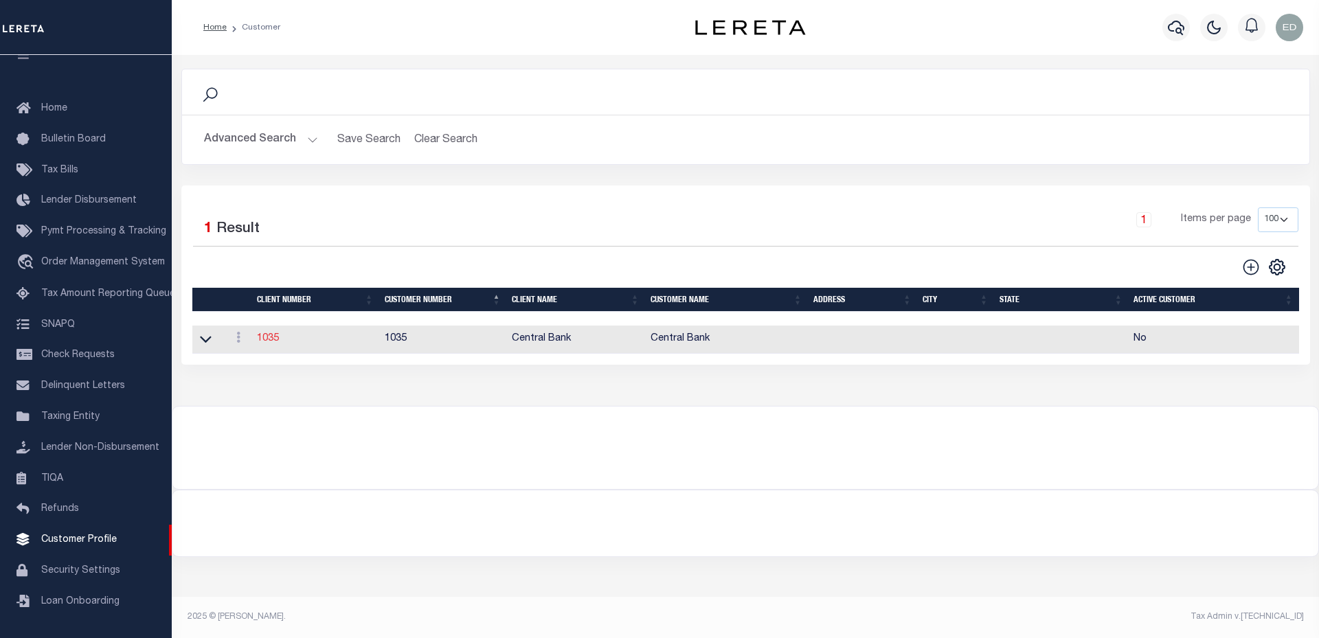
click at [271, 343] on link "1035" at bounding box center [268, 339] width 22 height 10
select select
type input "Central Bank"
type input "1035"
type input "Central Bank"
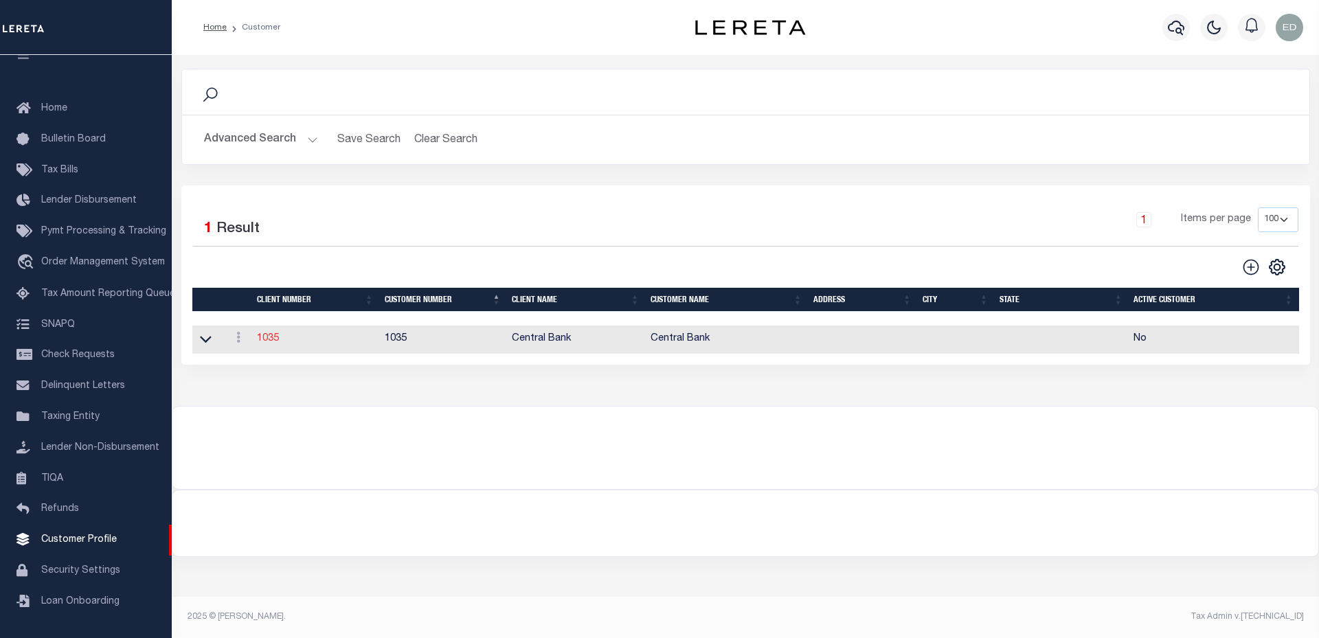
select select
type input "34"
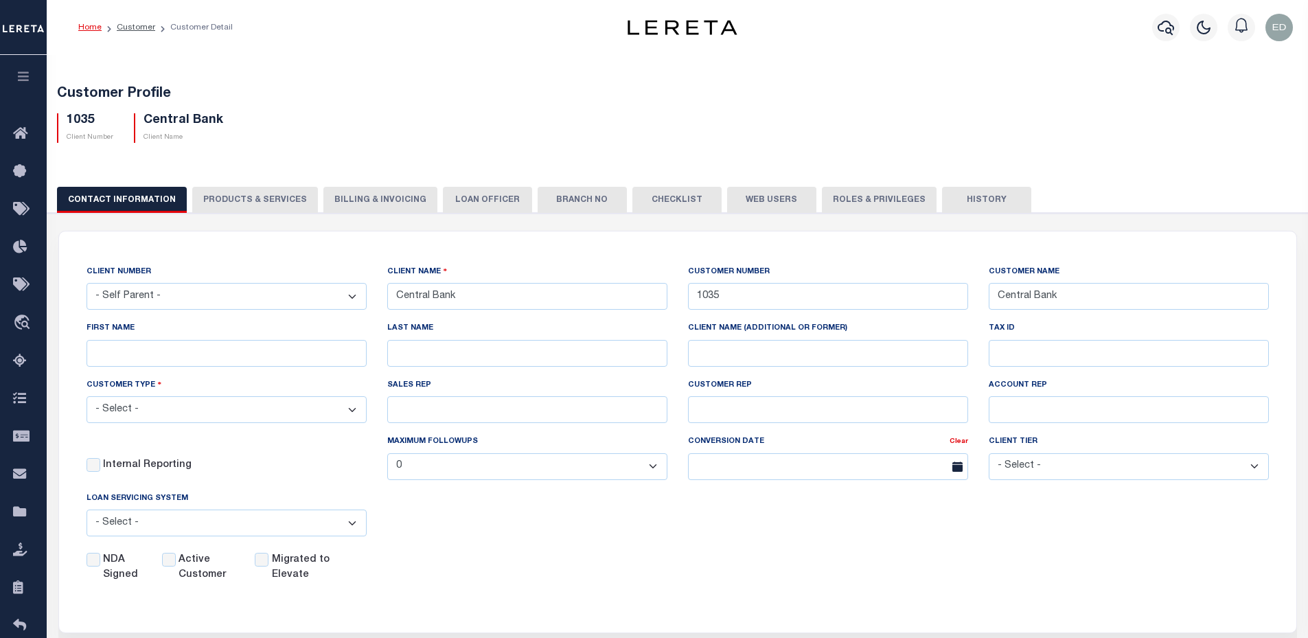
click at [264, 206] on button "PRODUCTS & SERVICES" at bounding box center [255, 200] width 126 height 26
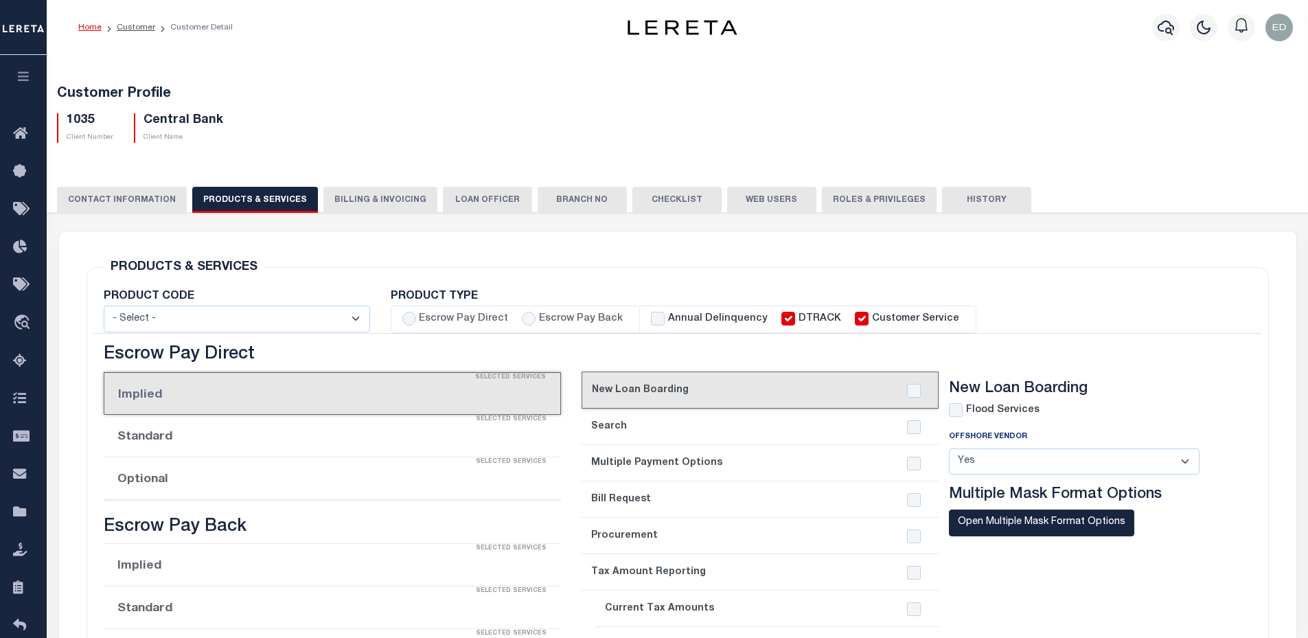
select select "STX"
radio input "true"
checkbox input "true"
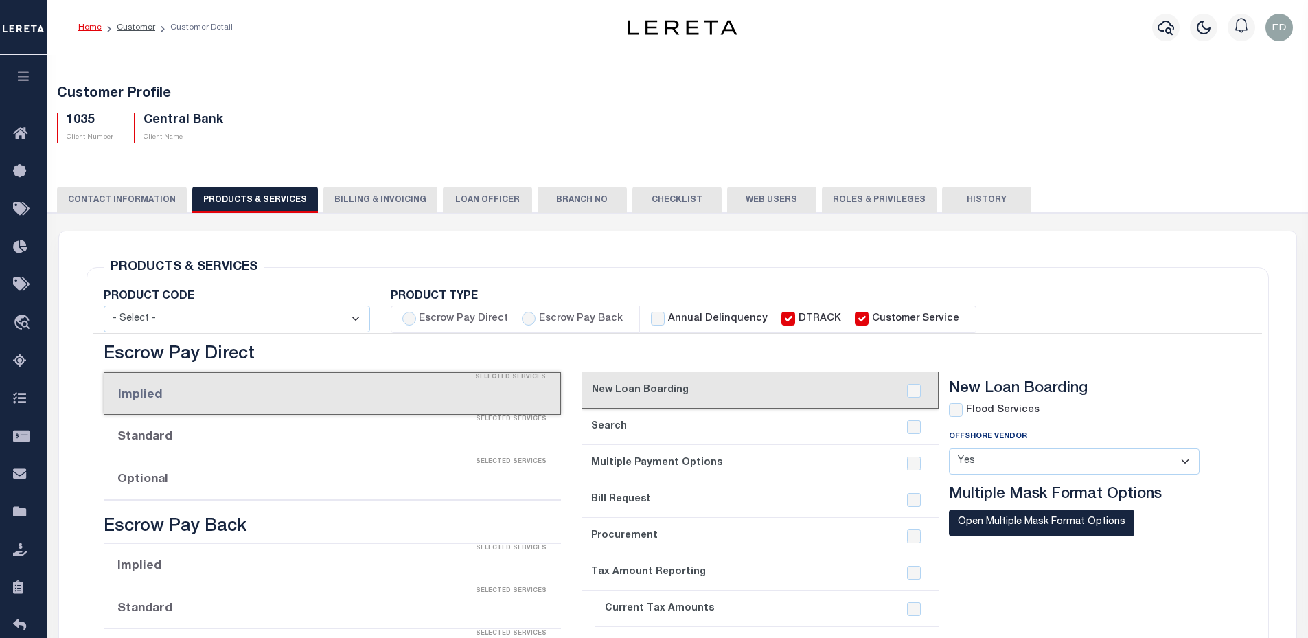
checkbox input "true"
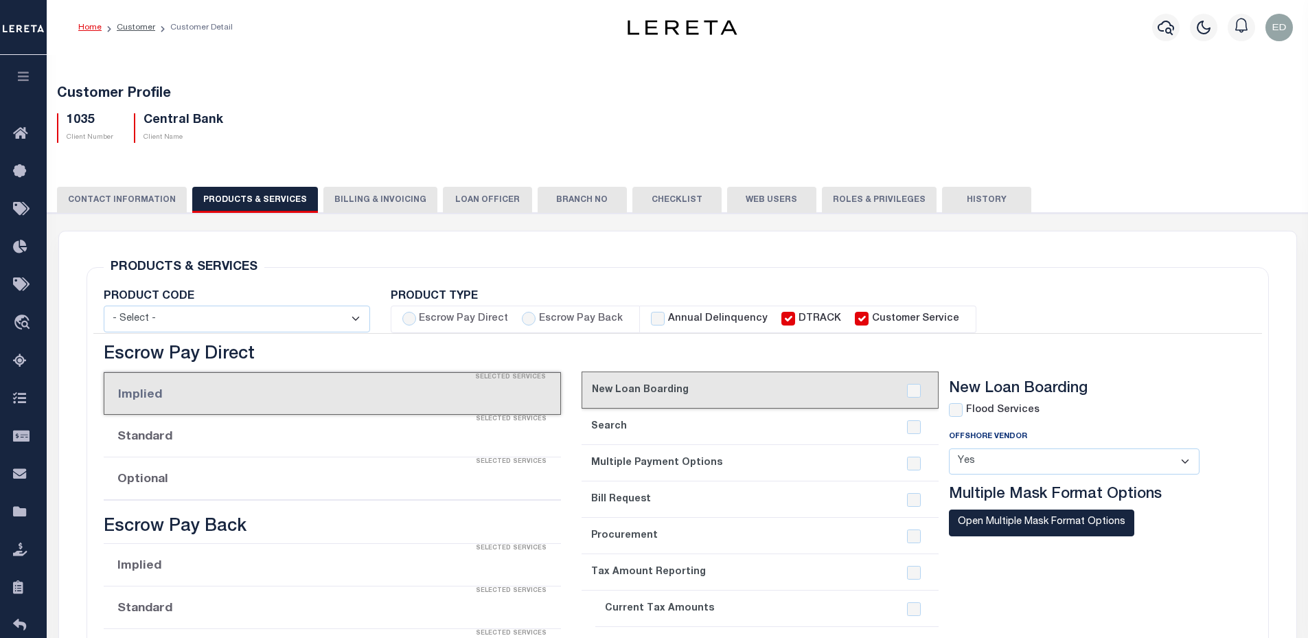
checkbox input "true"
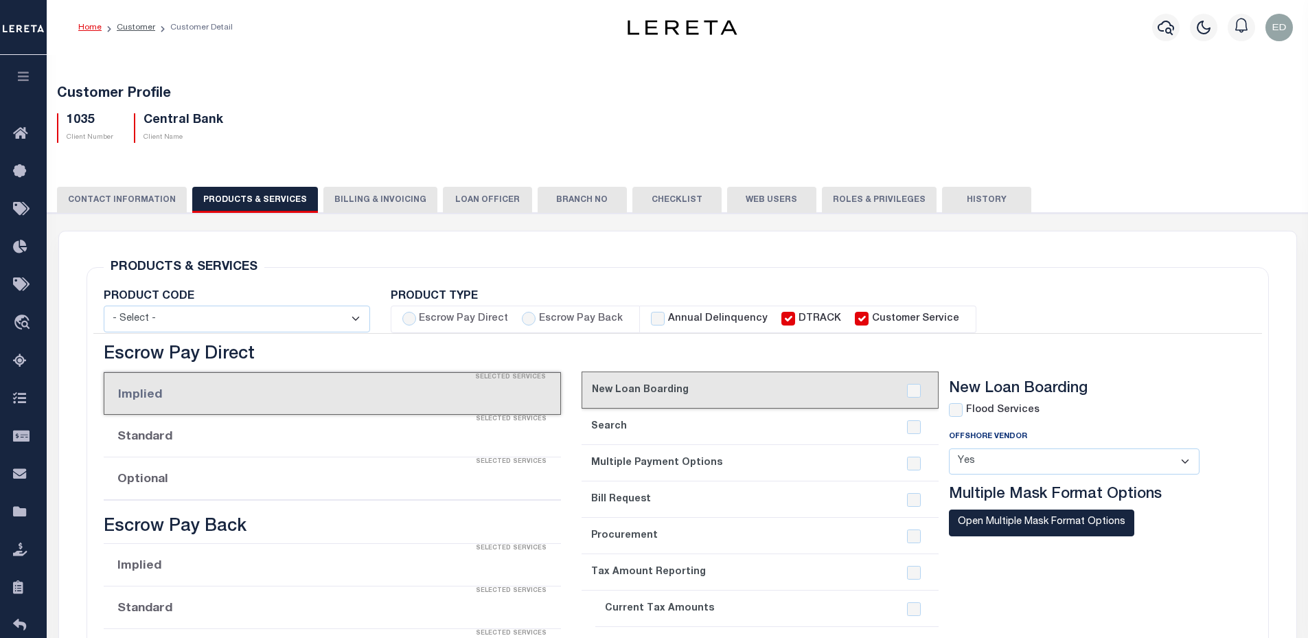
checkbox input "true"
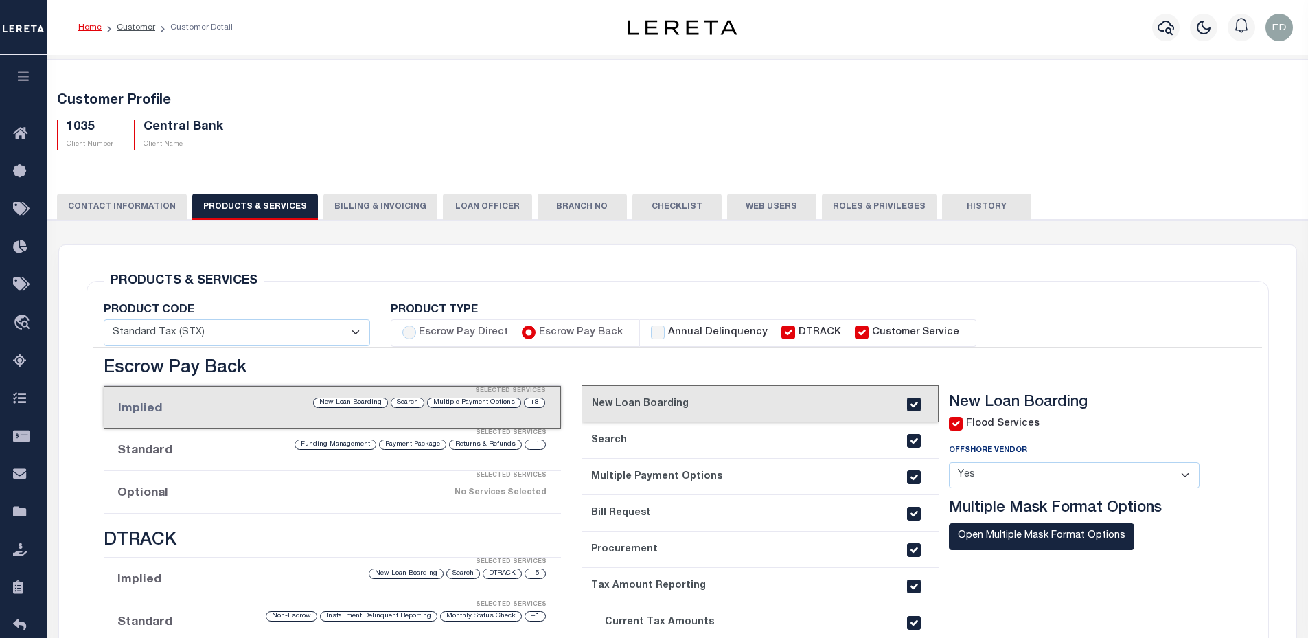
click at [655, 449] on link "2. Search" at bounding box center [760, 440] width 357 height 36
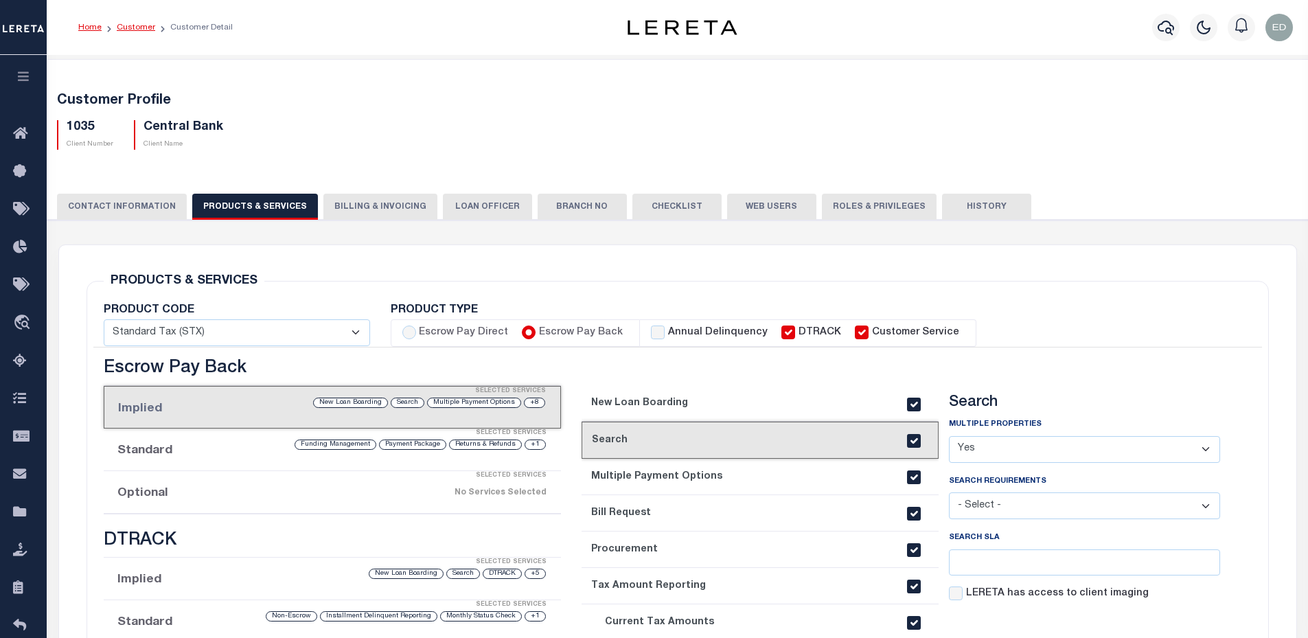
click at [130, 26] on link "Customer" at bounding box center [136, 27] width 38 height 8
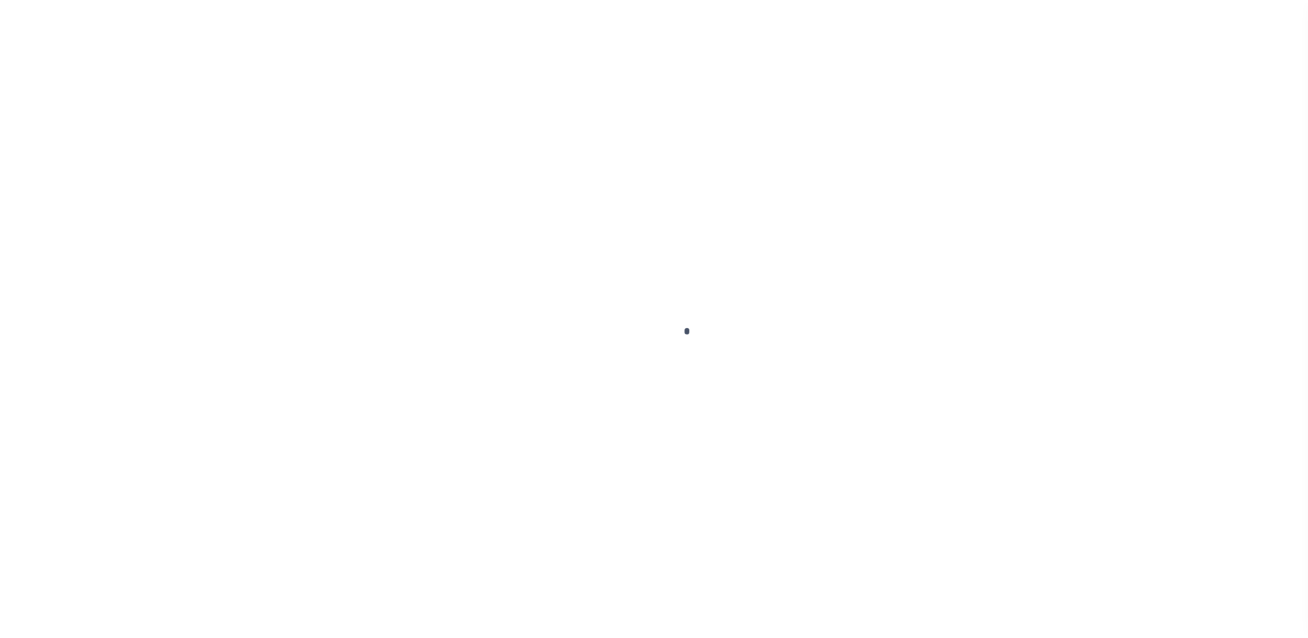
scroll to position [31, 0]
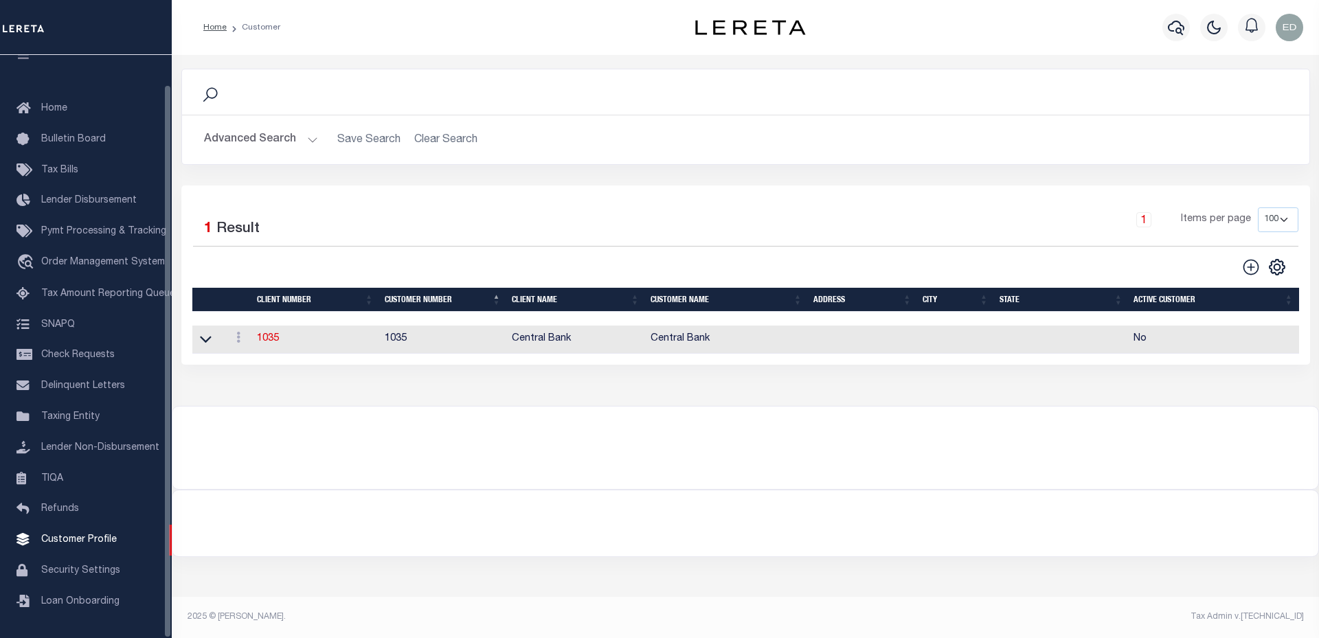
click at [298, 134] on button "Advanced Search" at bounding box center [261, 139] width 114 height 27
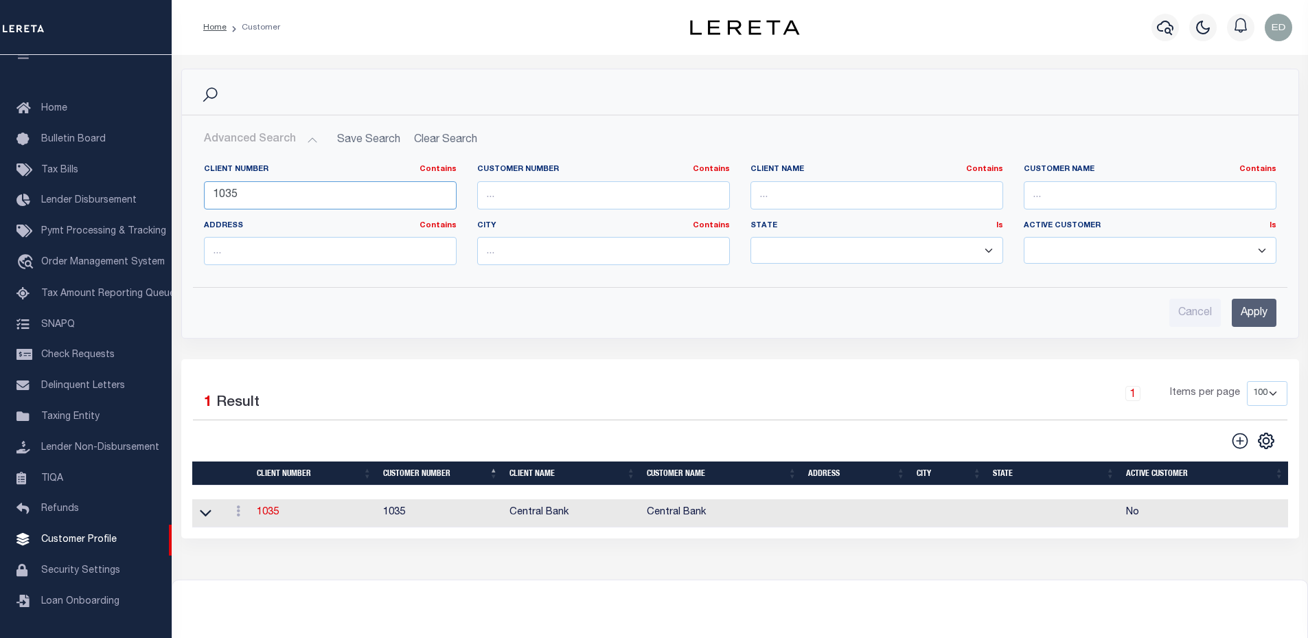
click at [299, 201] on input "1035" at bounding box center [330, 195] width 253 height 28
type input "2135"
click at [1253, 312] on input "Apply" at bounding box center [1254, 313] width 45 height 28
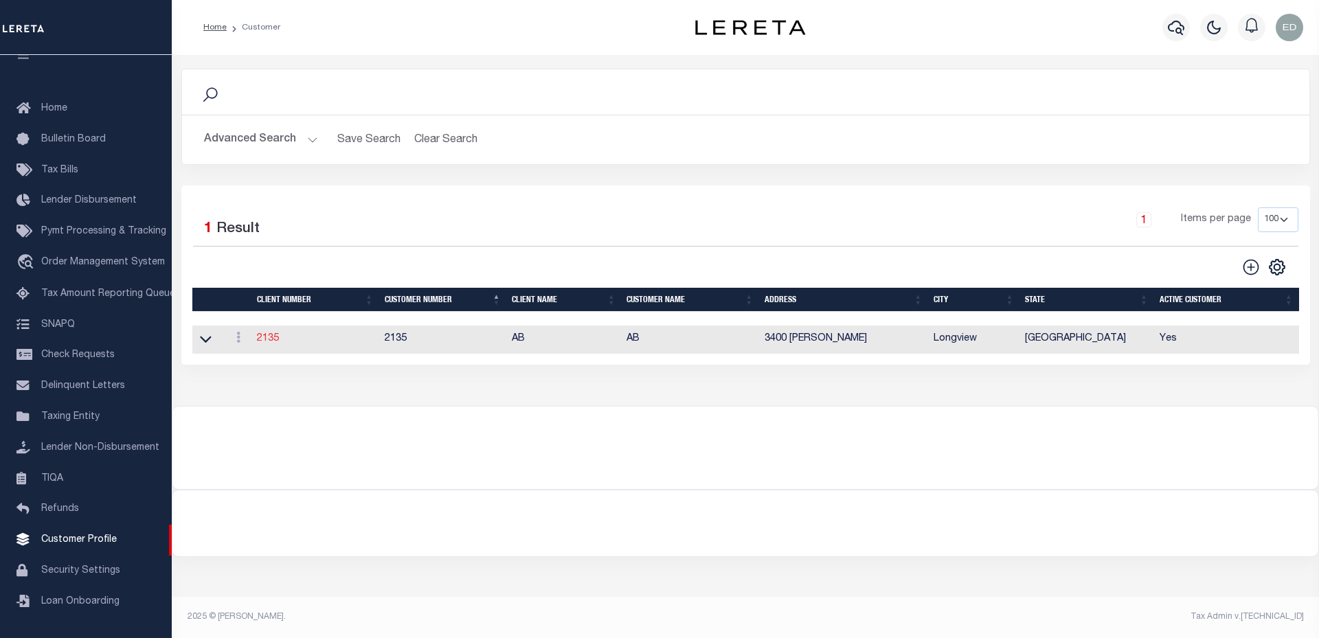
click at [269, 343] on link "2135" at bounding box center [268, 339] width 22 height 10
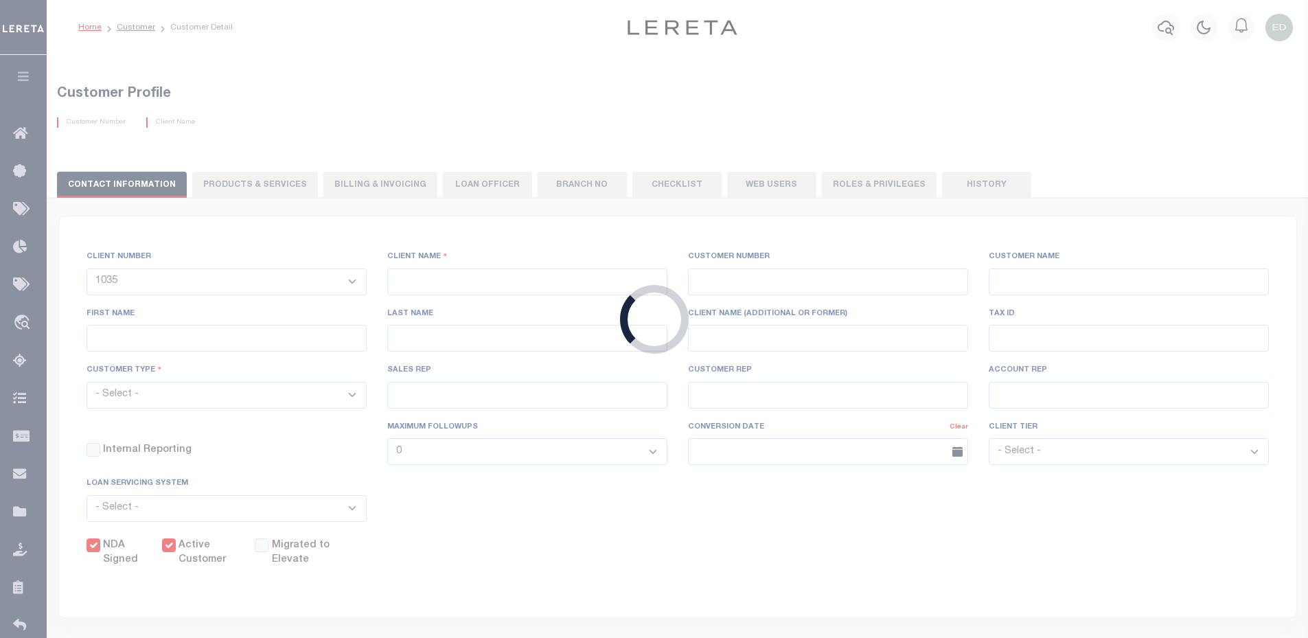
select select
type input "AB"
type input "2135"
type input "AB"
type input "[PERSON_NAME]"
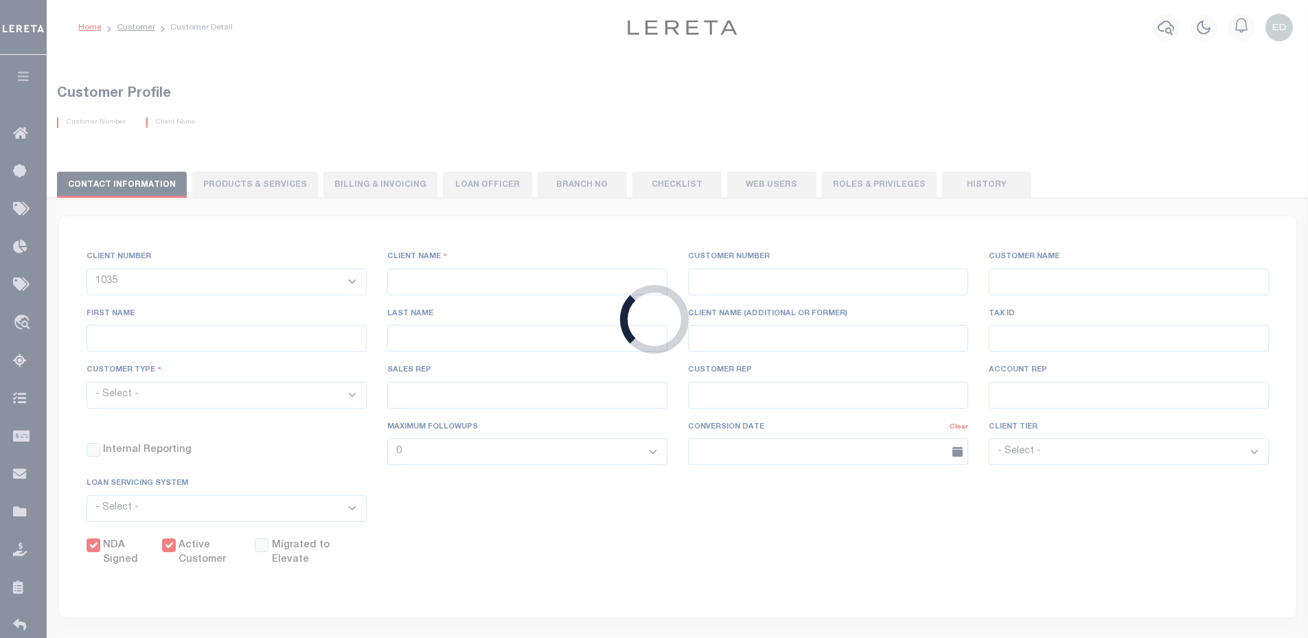
type input "[PERSON_NAME]"
select select "Mixed Portfolio"
type input "[PERSON_NAME]"
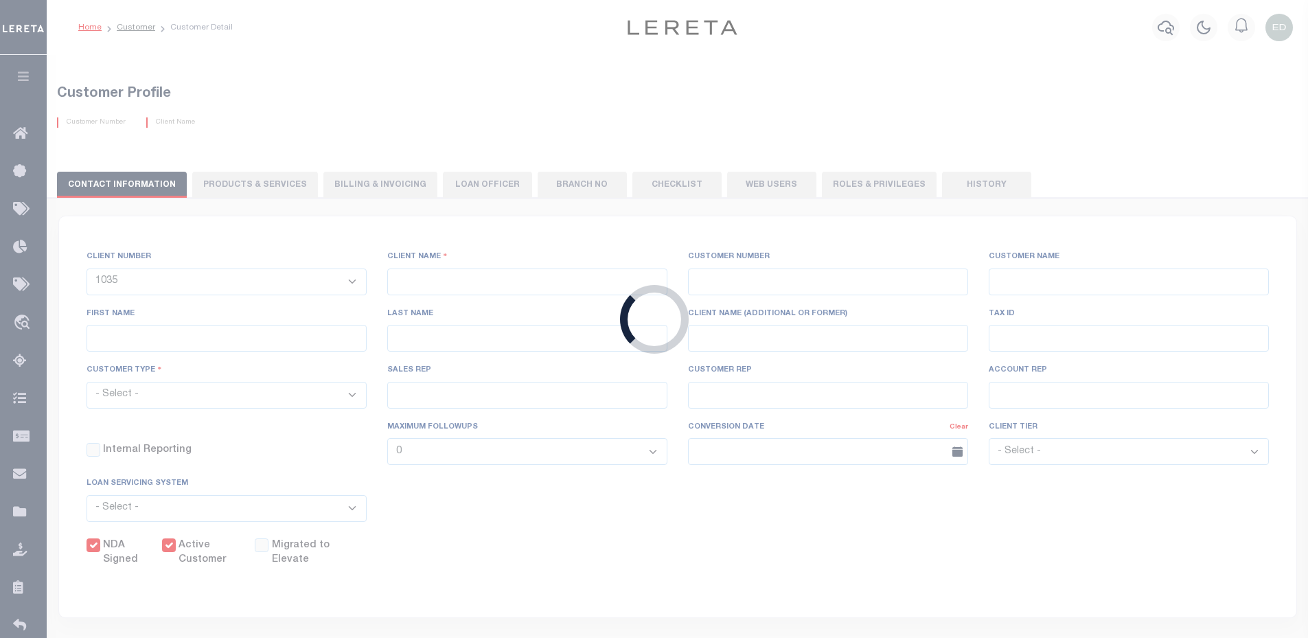
select select "FIS"
checkbox input "true"
select select
type textarea "Purchased / Acquired Mortgage Loans - $10.00 per loan"
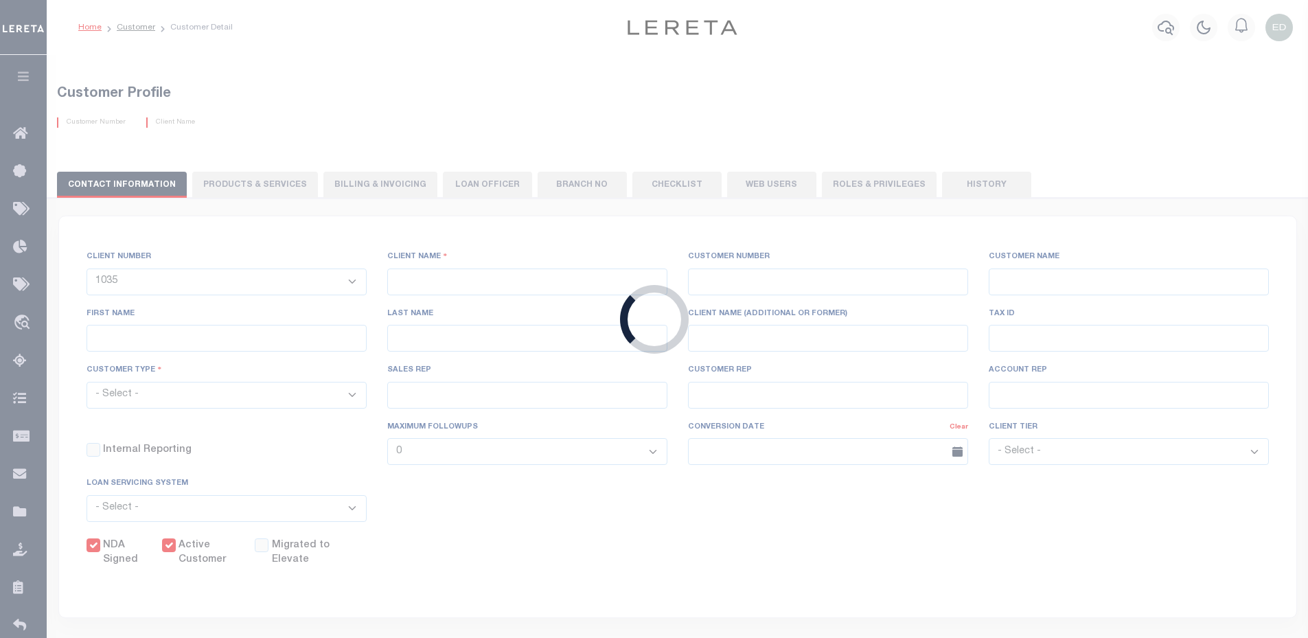
type input "50"
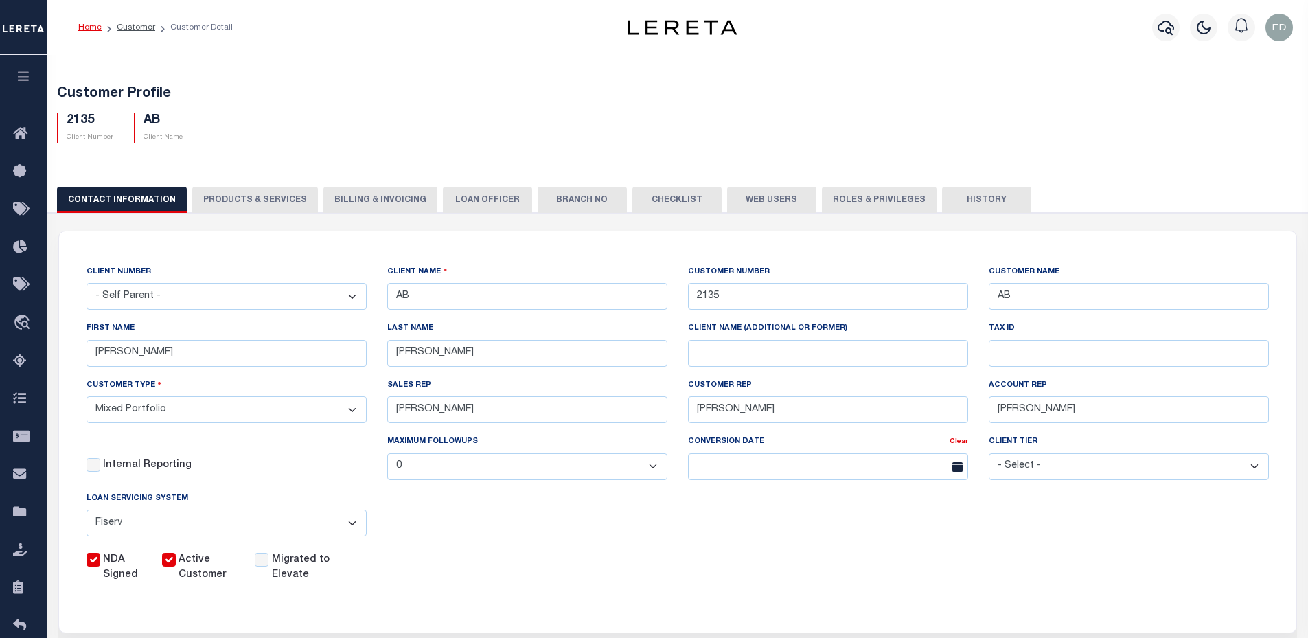
click at [242, 192] on button "PRODUCTS & SERVICES" at bounding box center [255, 200] width 126 height 26
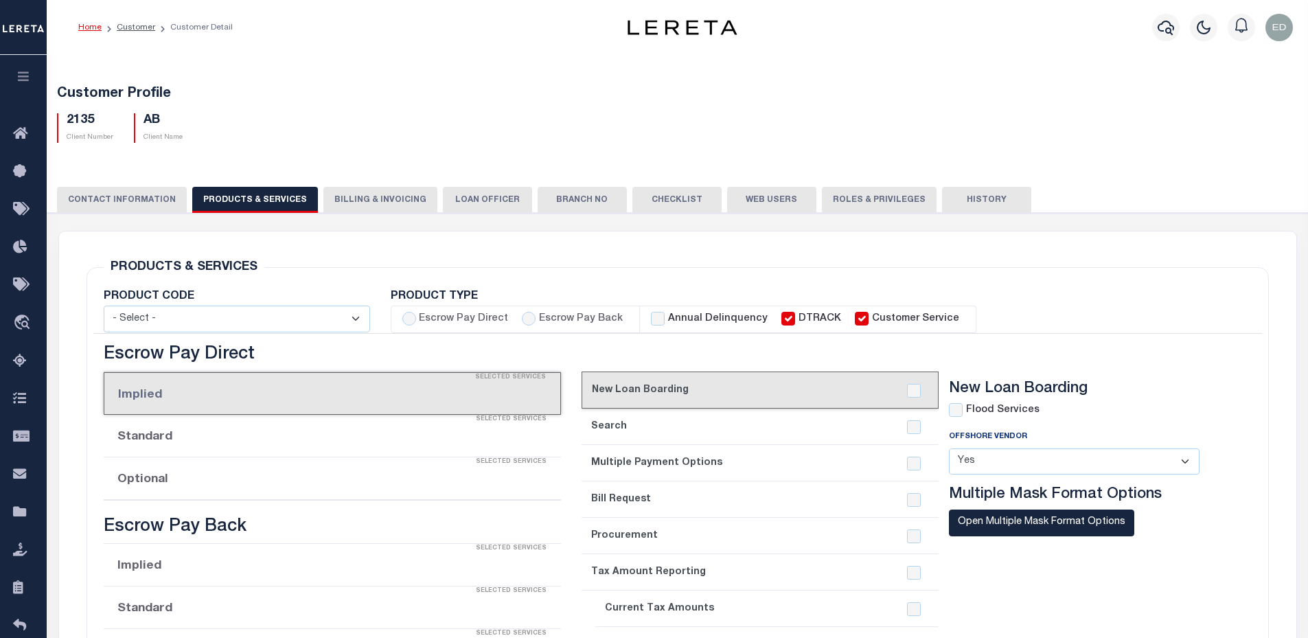
select select "STX"
radio input "true"
checkbox input "true"
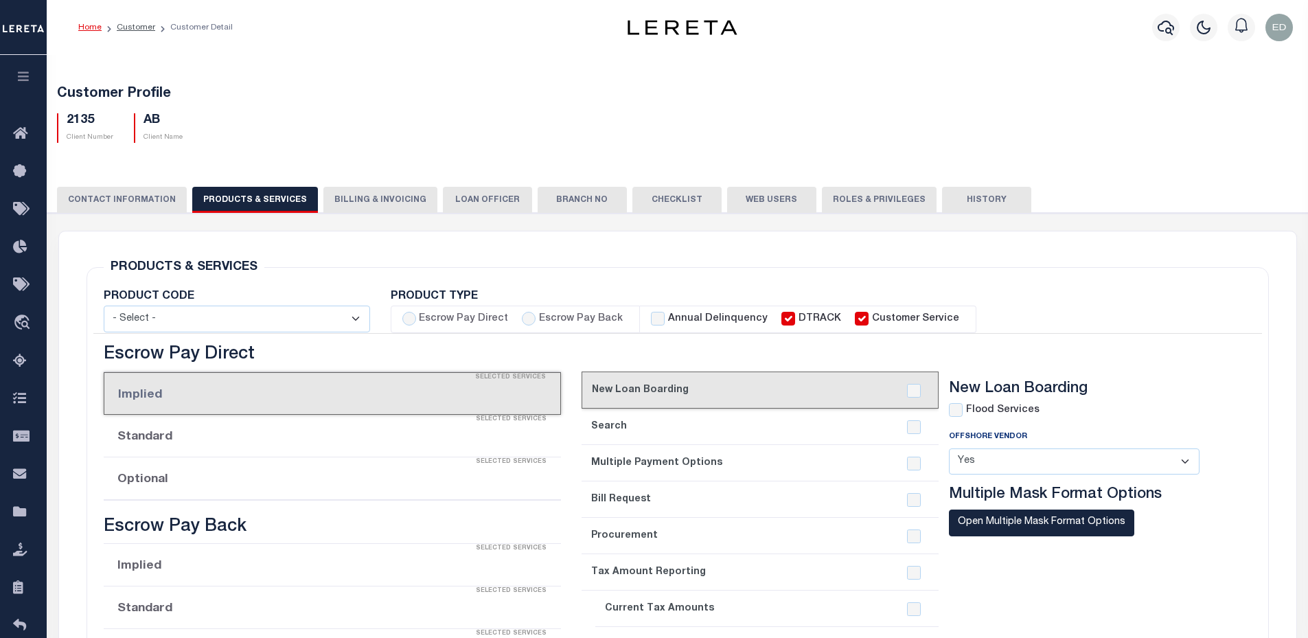
checkbox input "true"
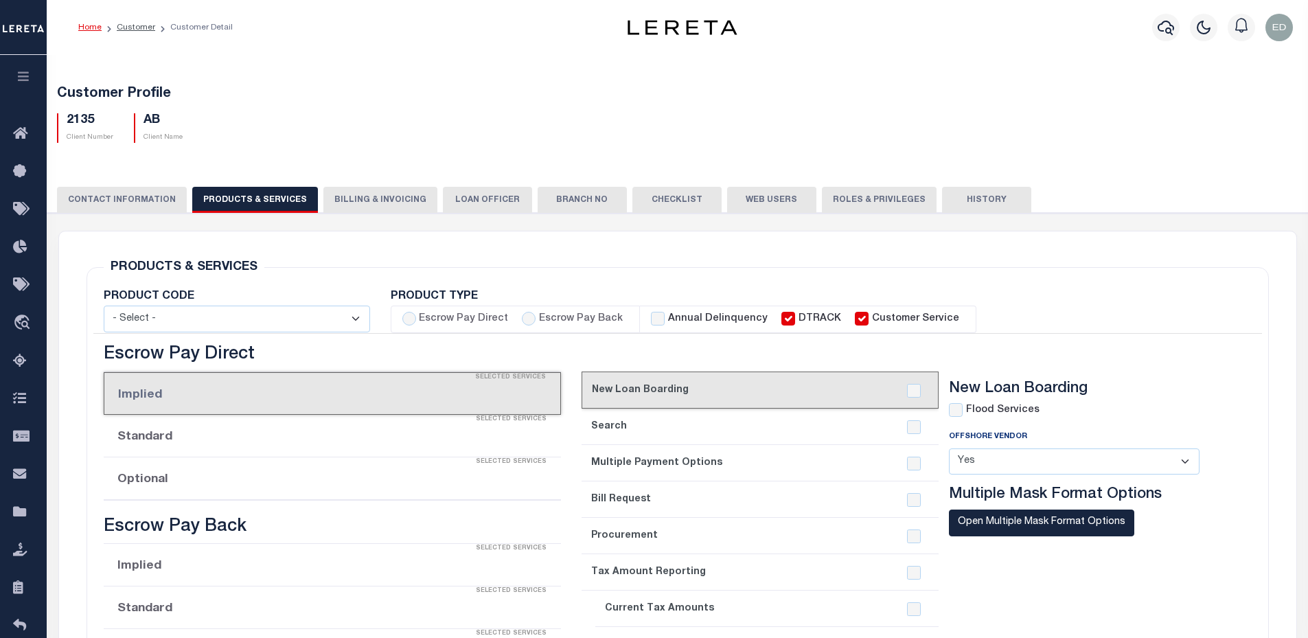
checkbox input "true"
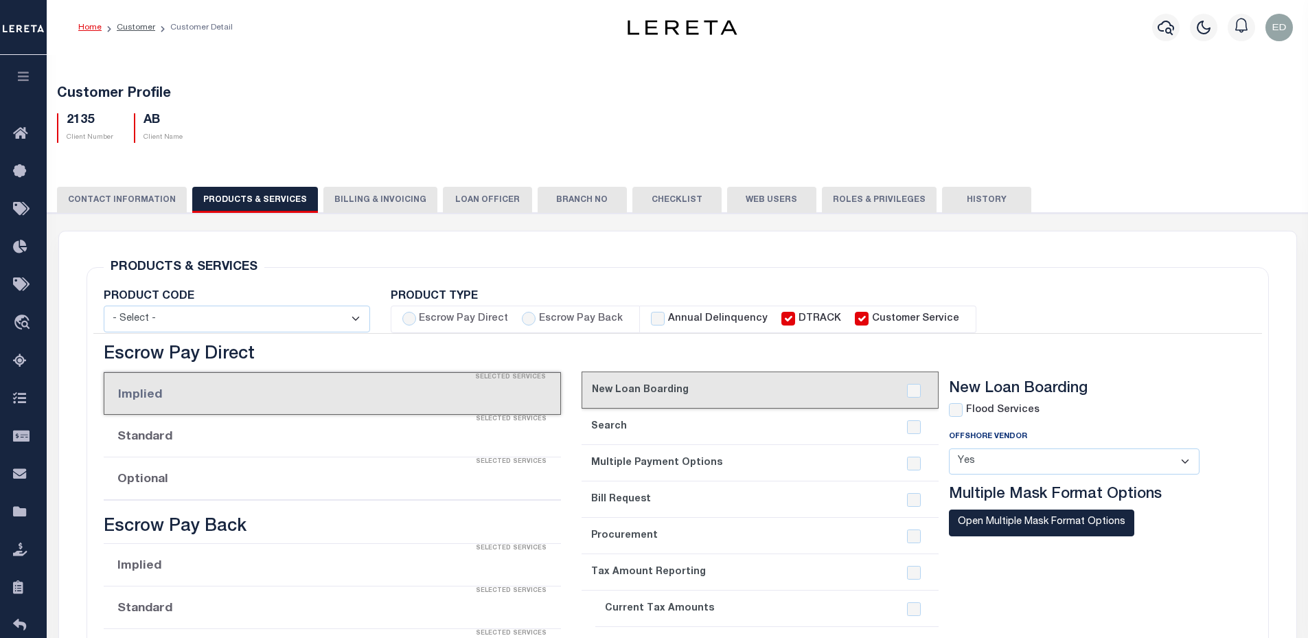
checkbox input "true"
select select "Y"
type input "4"
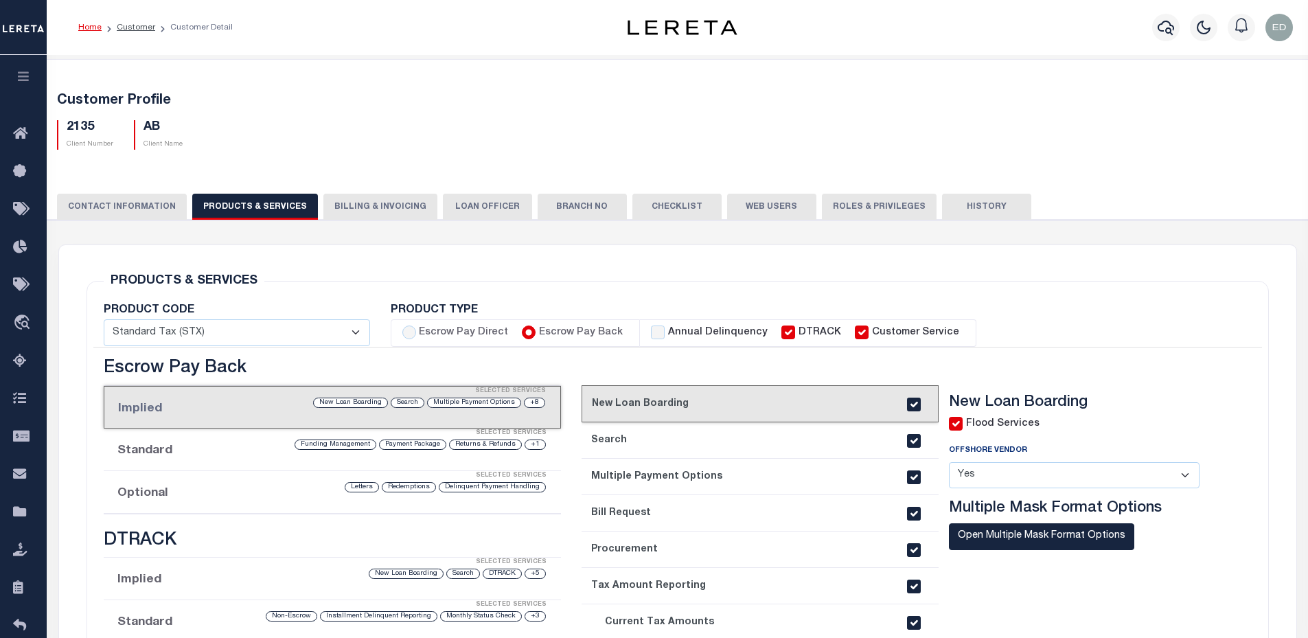
scroll to position [69, 0]
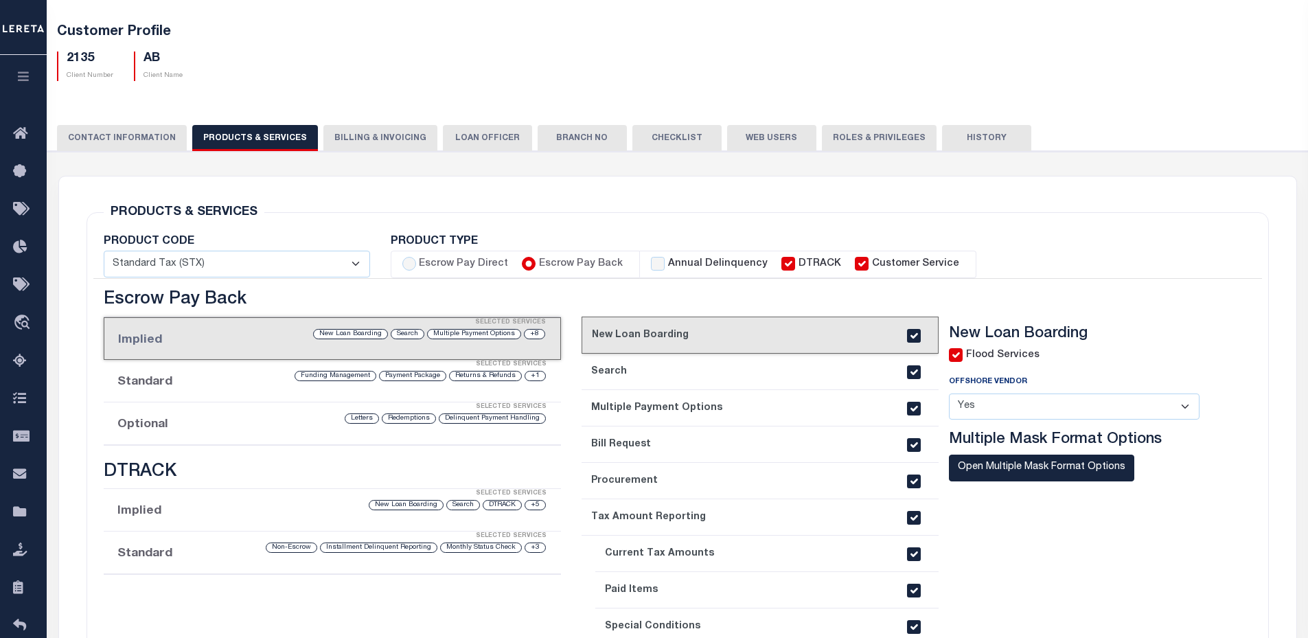
click at [684, 369] on link "2. Search" at bounding box center [760, 372] width 357 height 36
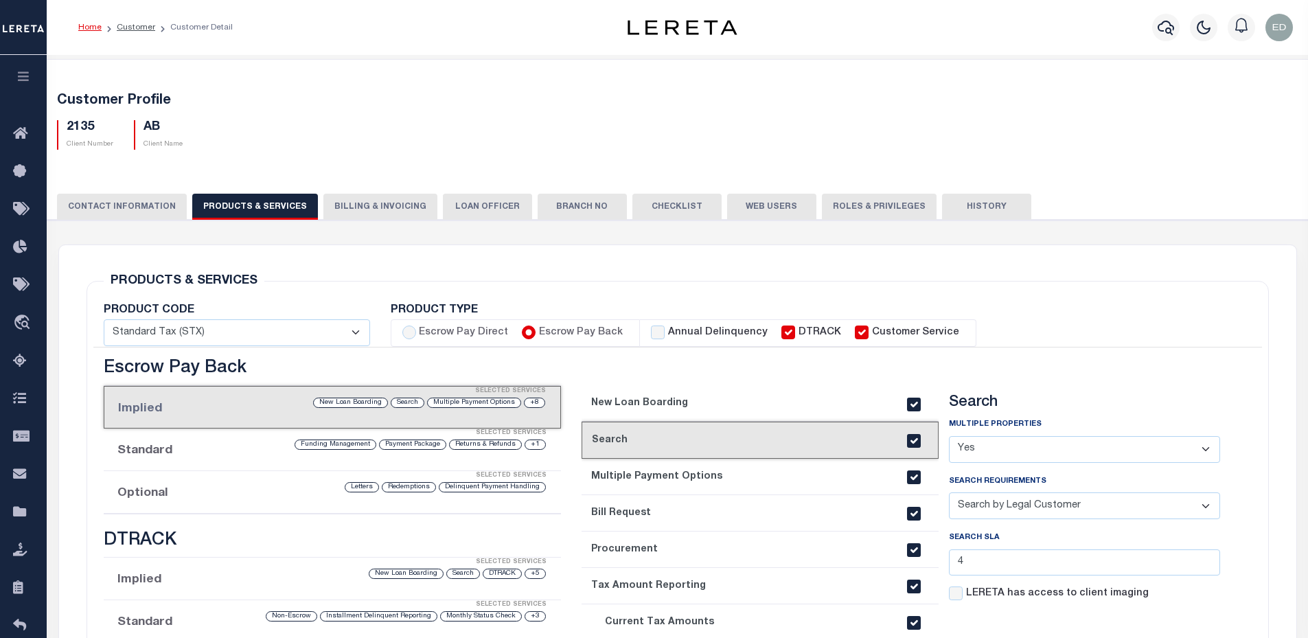
scroll to position [137, 0]
